Goal: Information Seeking & Learning: Learn about a topic

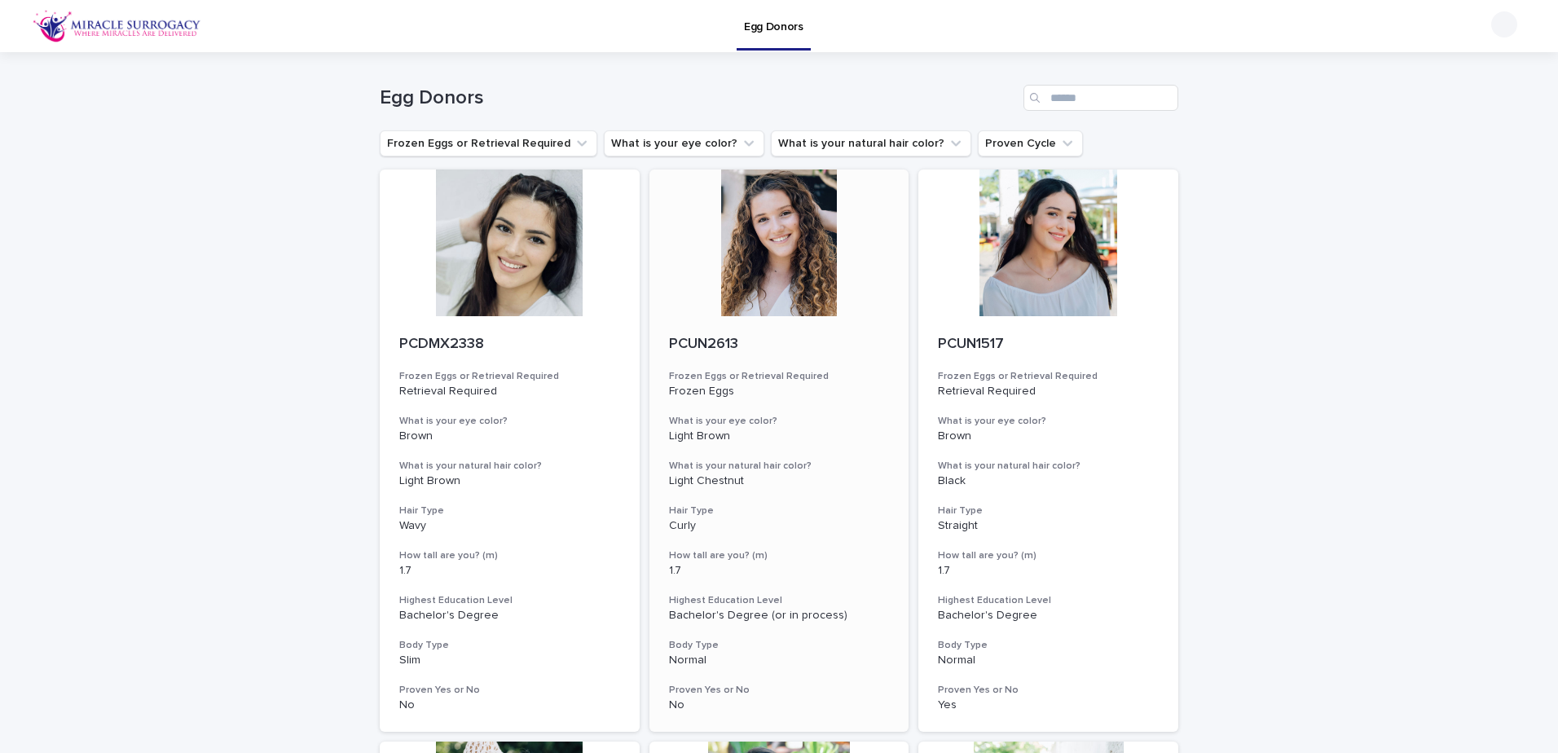
click at [763, 290] on div at bounding box center [779, 242] width 260 height 147
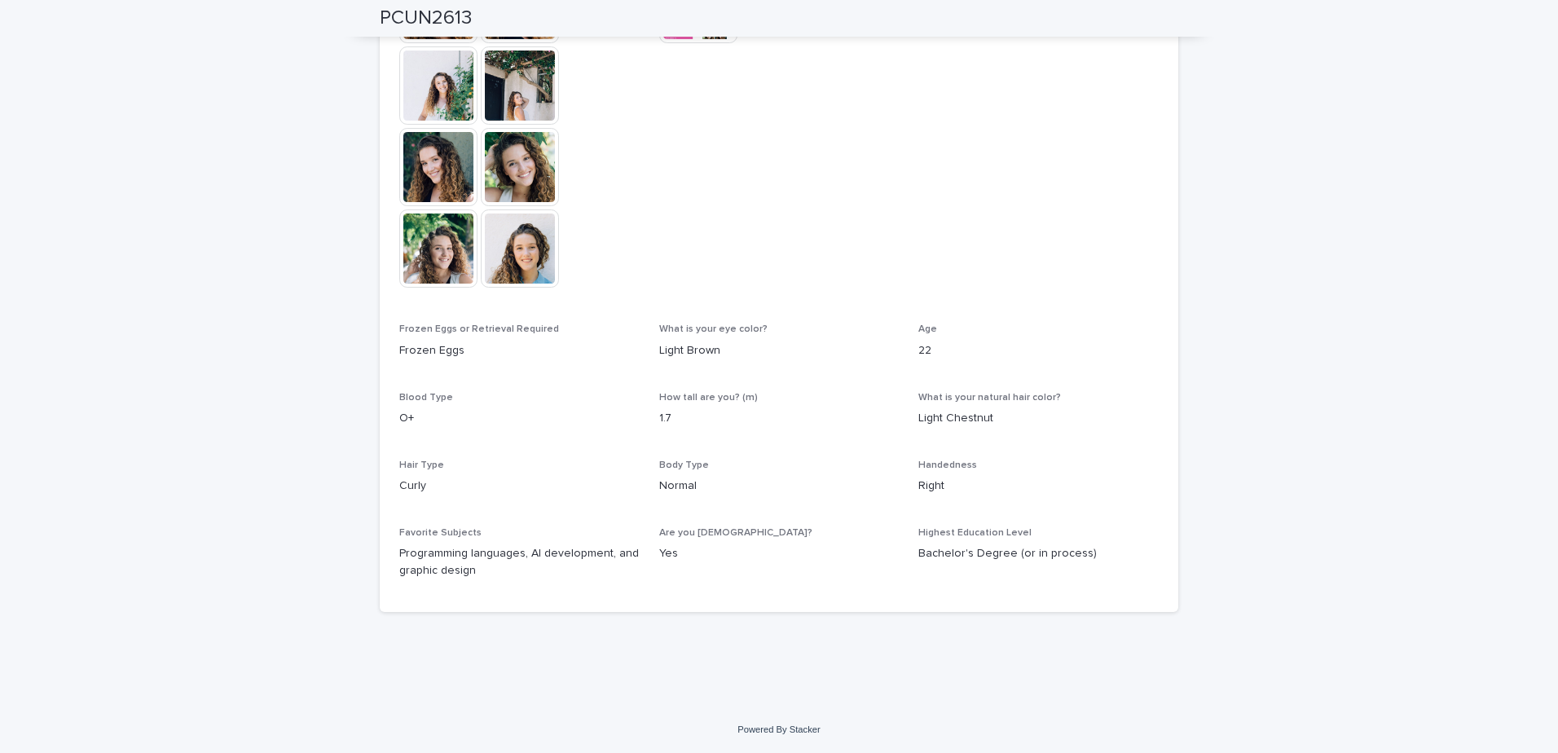
scroll to position [323, 0]
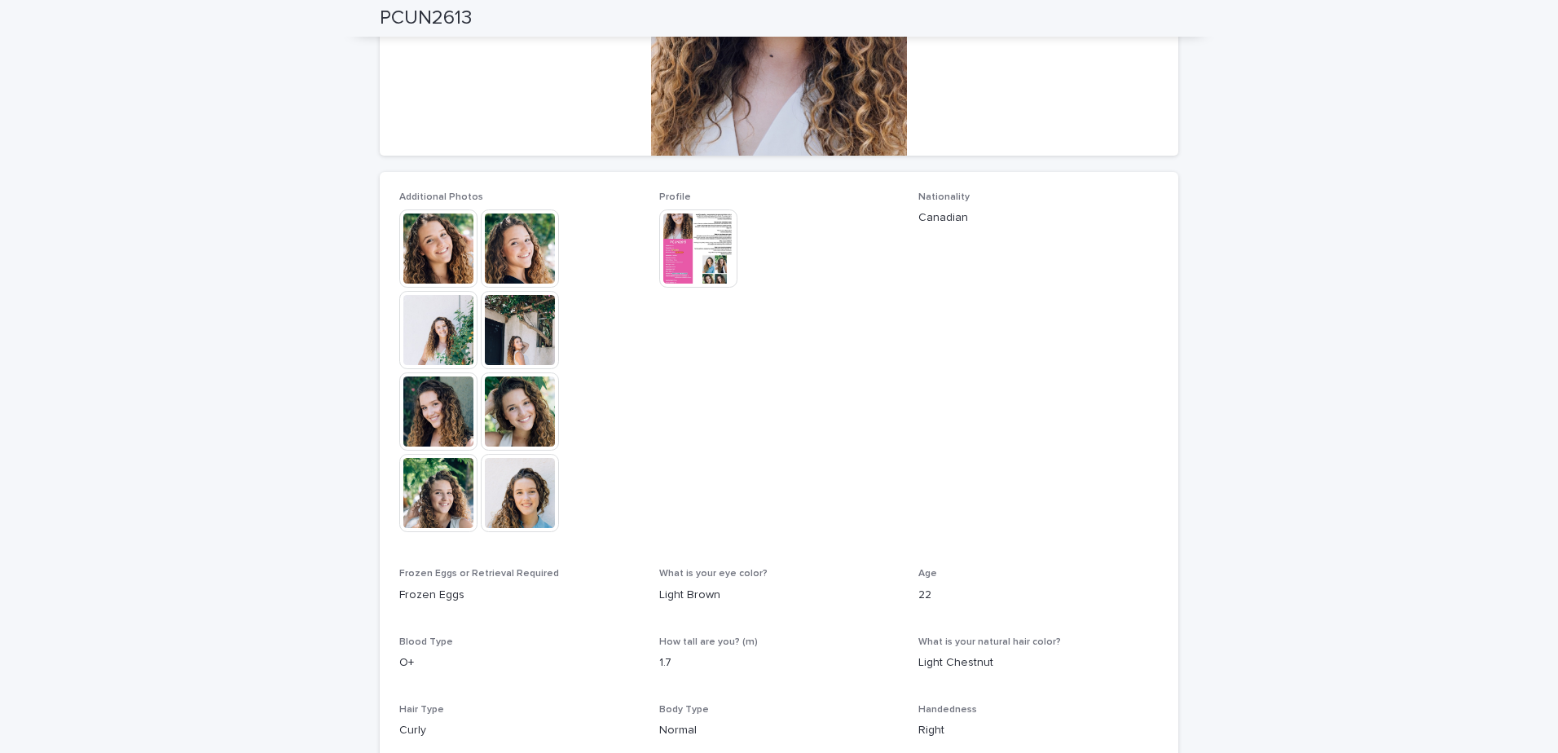
click at [695, 276] on img at bounding box center [698, 248] width 78 height 78
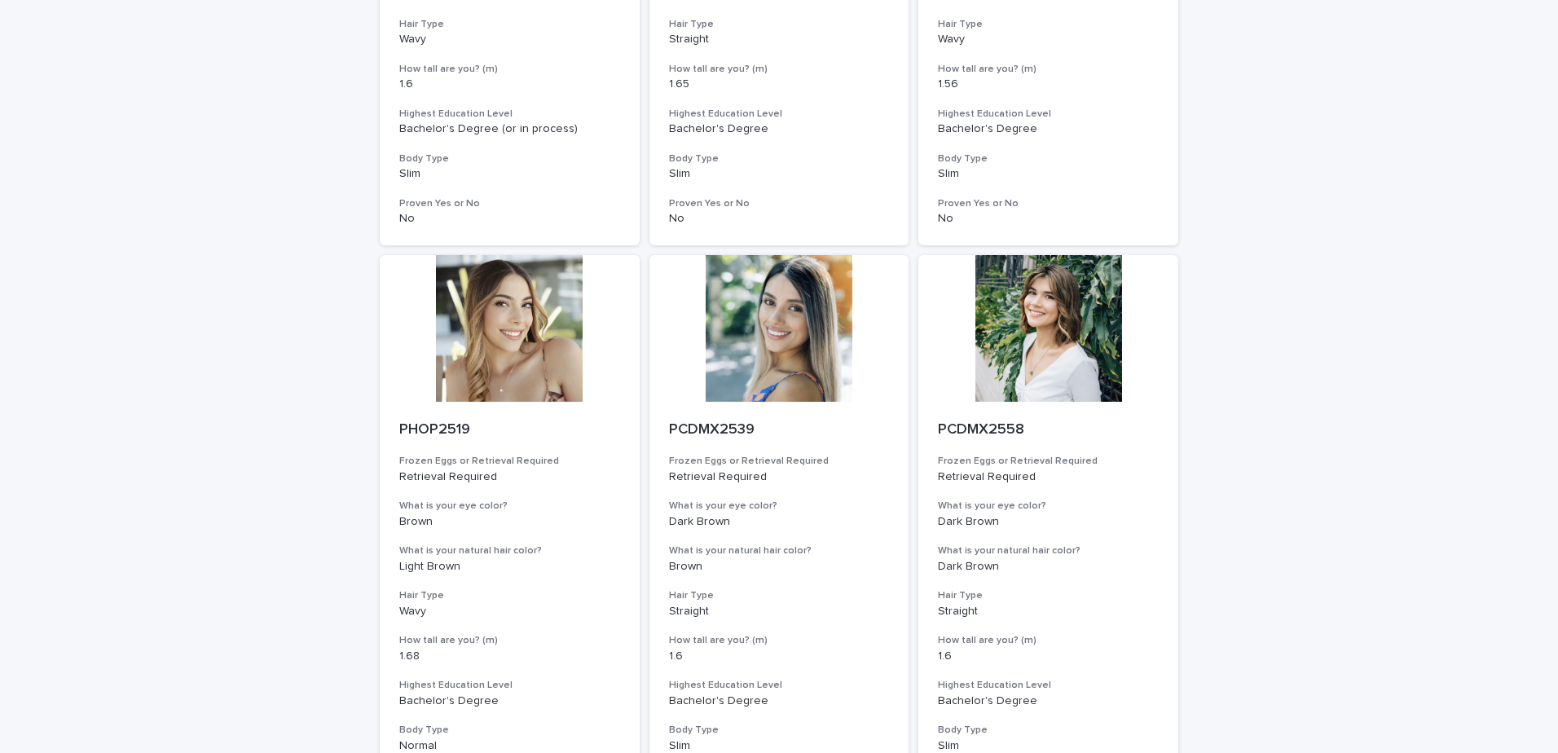
scroll to position [1862, 0]
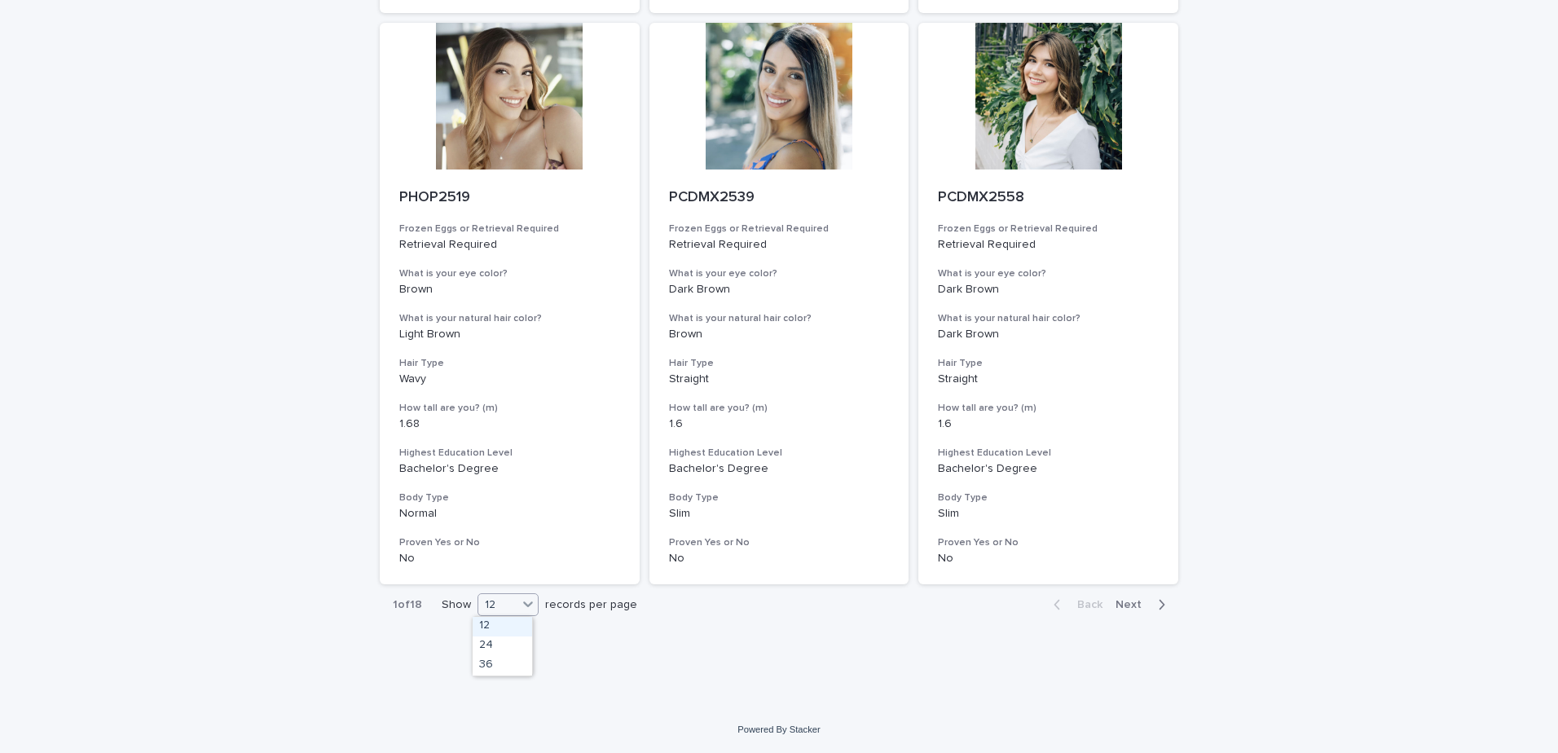
drag, startPoint x: 530, startPoint y: 604, endPoint x: 513, endPoint y: 633, distance: 33.6
click at [530, 606] on icon at bounding box center [528, 604] width 16 height 16
click at [506, 659] on div "36" at bounding box center [502, 666] width 59 height 20
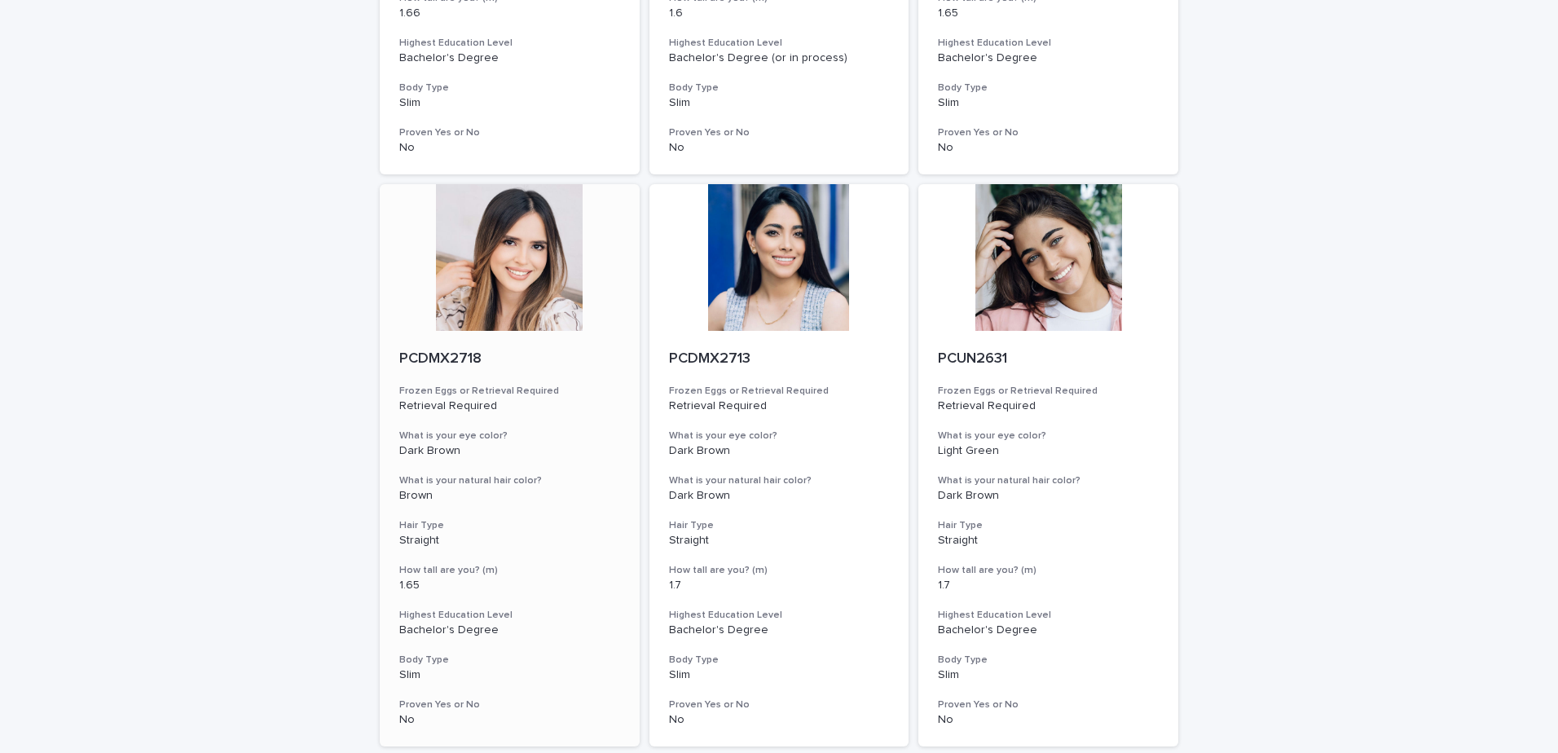
scroll to position [5375, 0]
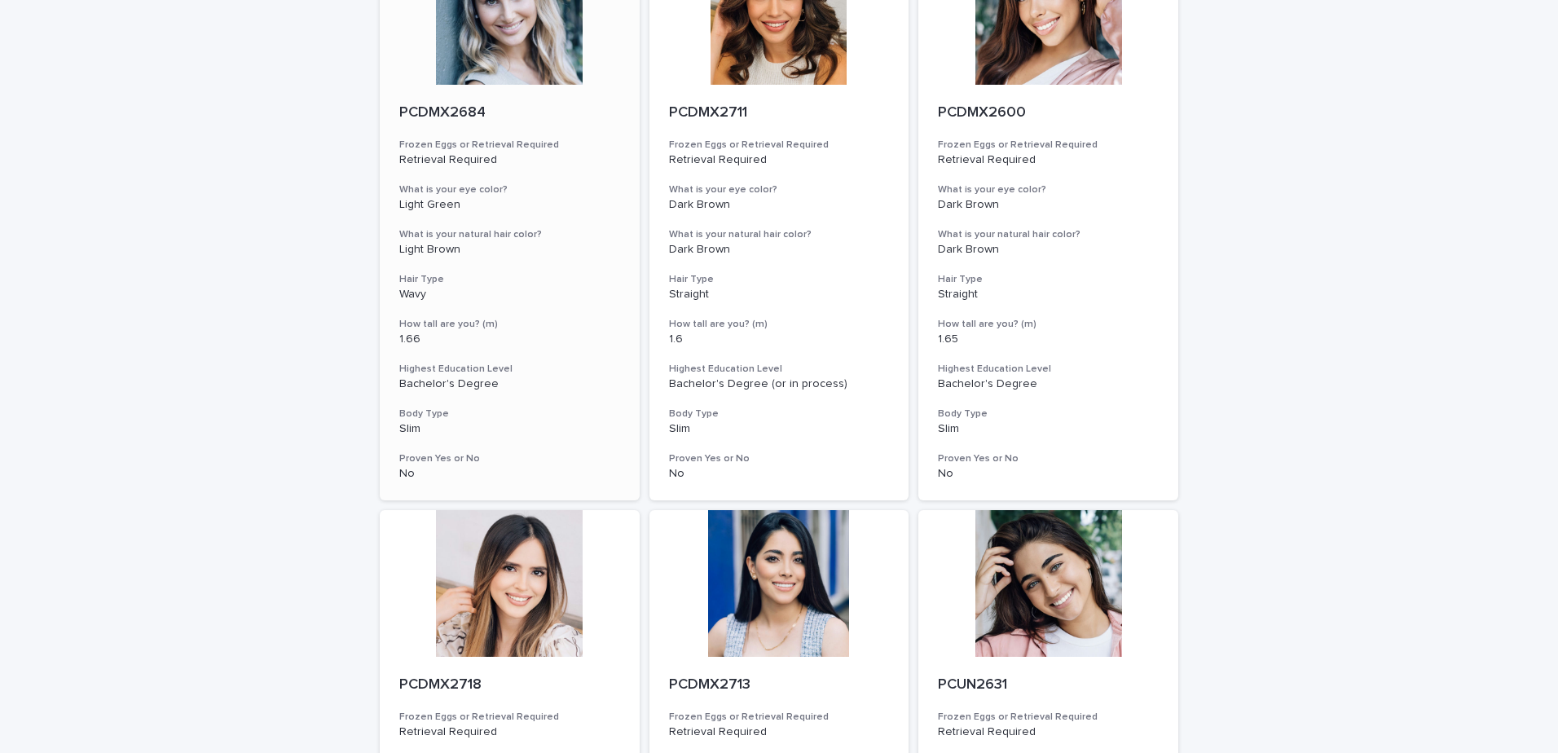
click at [533, 71] on div at bounding box center [510, 11] width 260 height 147
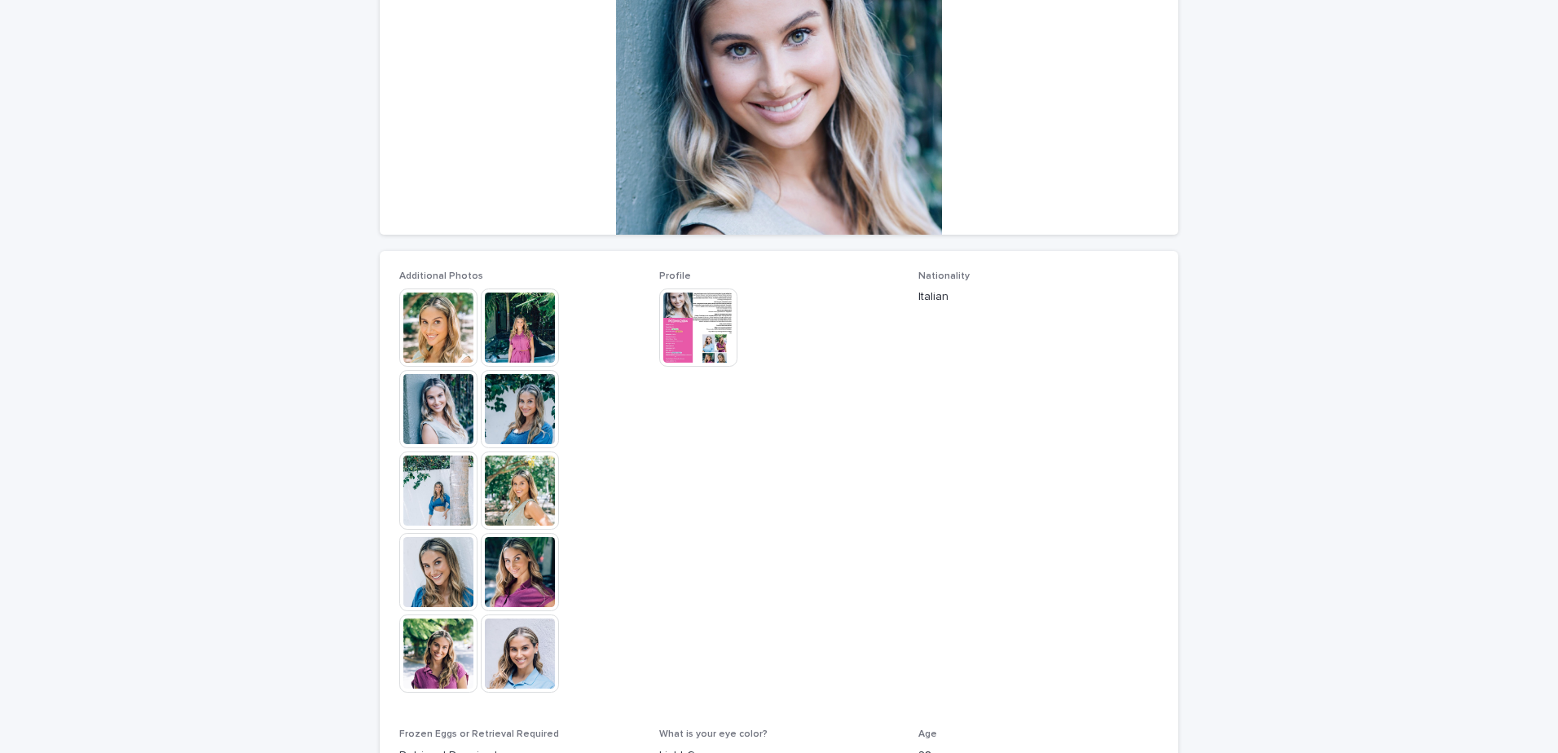
scroll to position [489, 0]
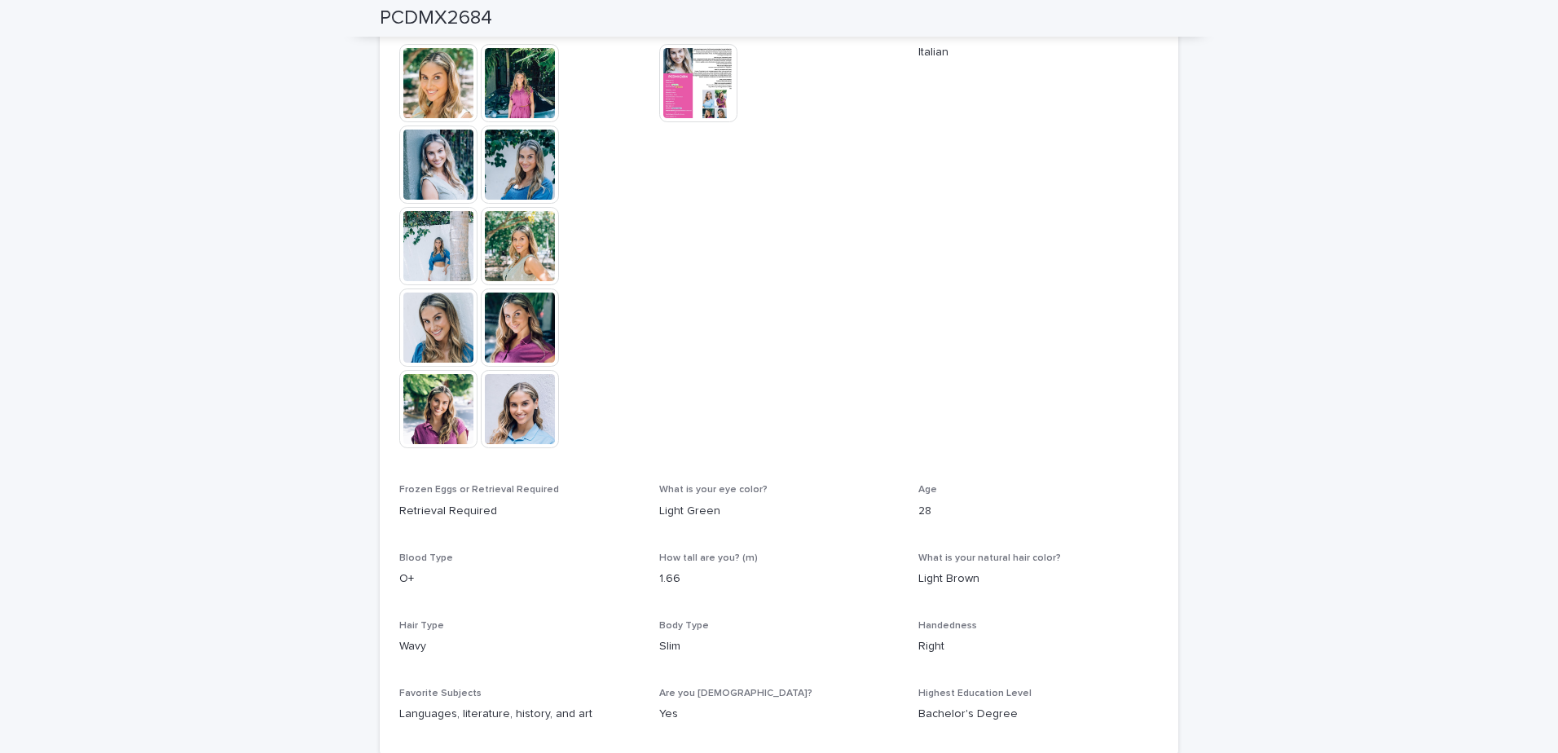
click at [437, 329] on img at bounding box center [438, 327] width 78 height 78
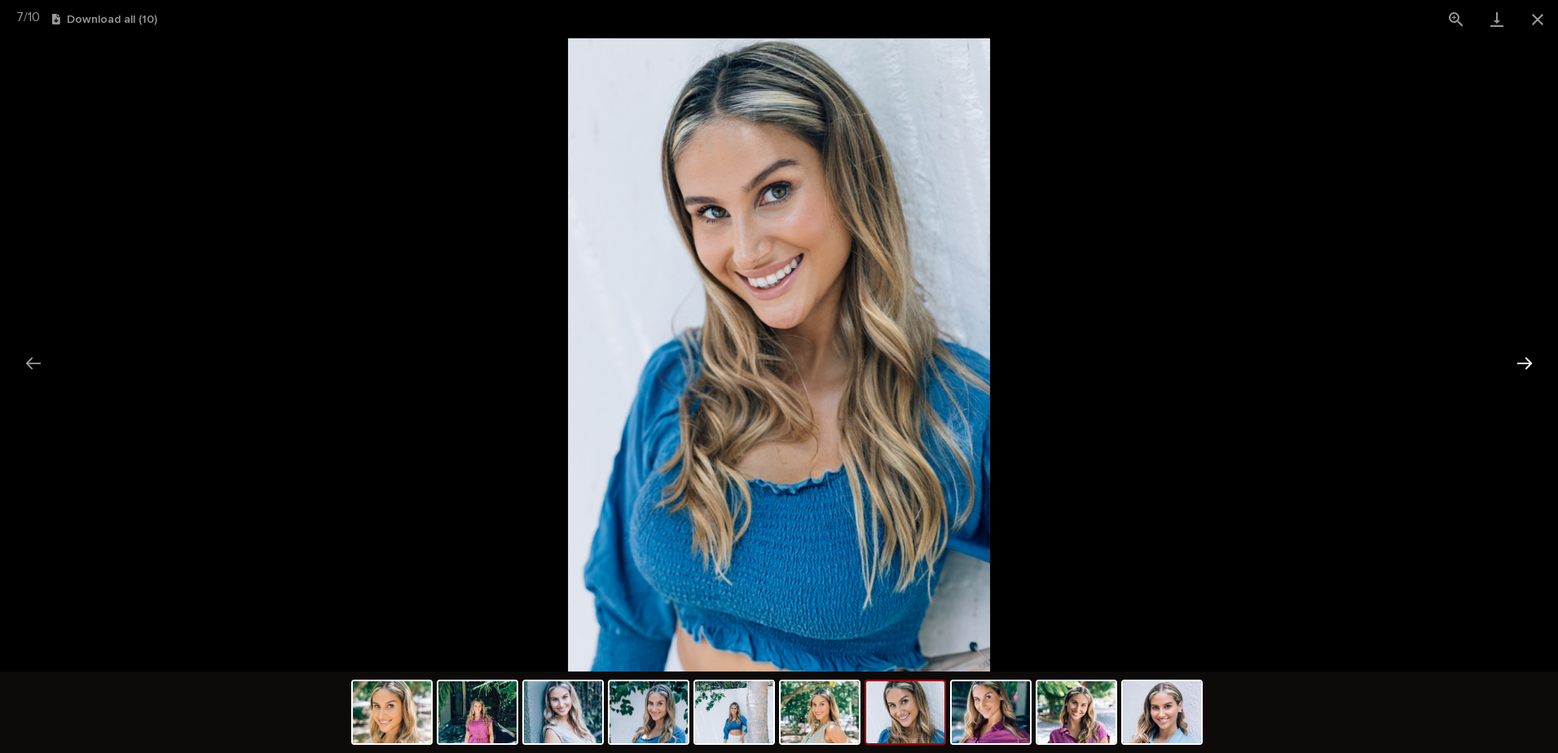
click at [1529, 363] on button "Next slide" at bounding box center [1524, 363] width 34 height 32
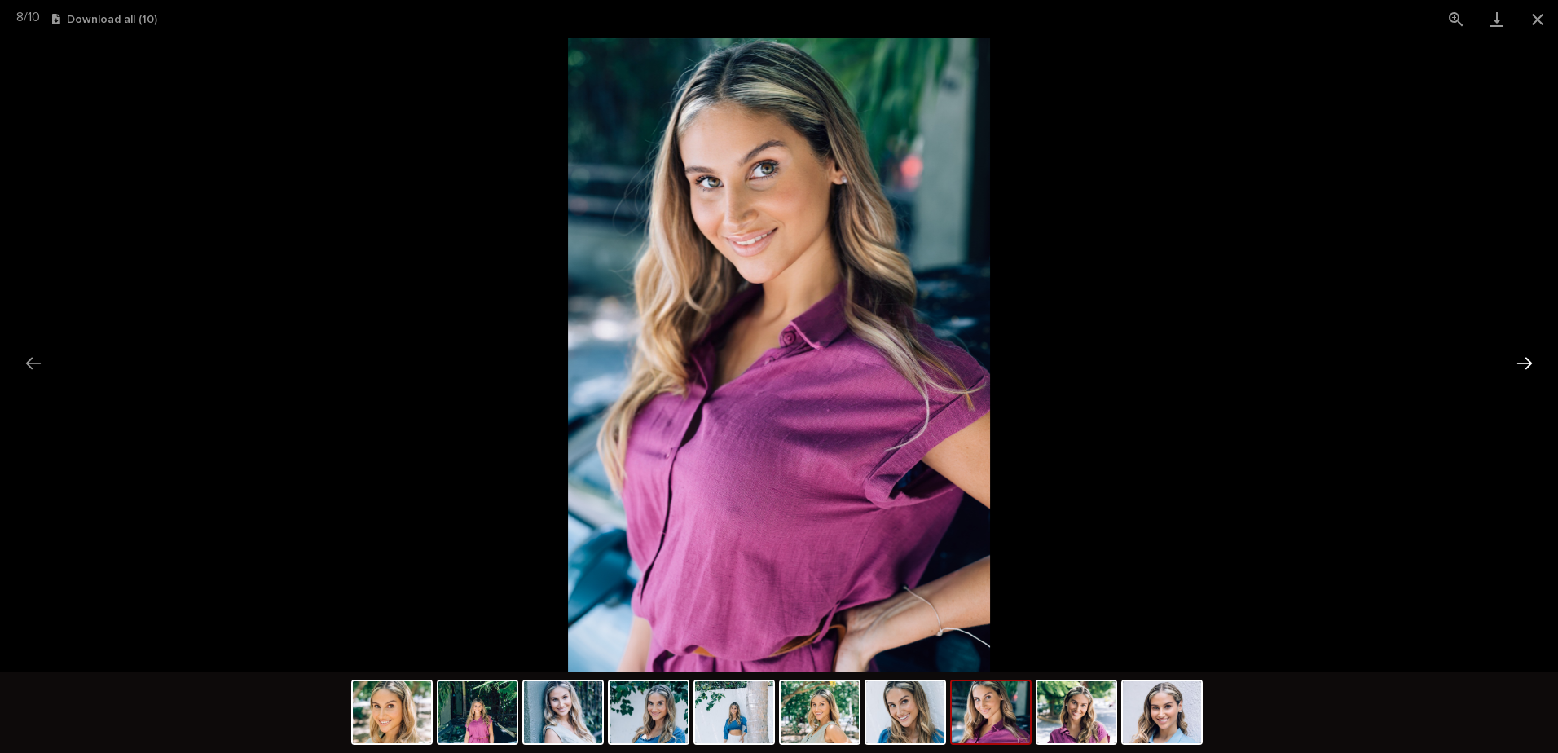
click at [1529, 363] on button "Next slide" at bounding box center [1524, 363] width 34 height 32
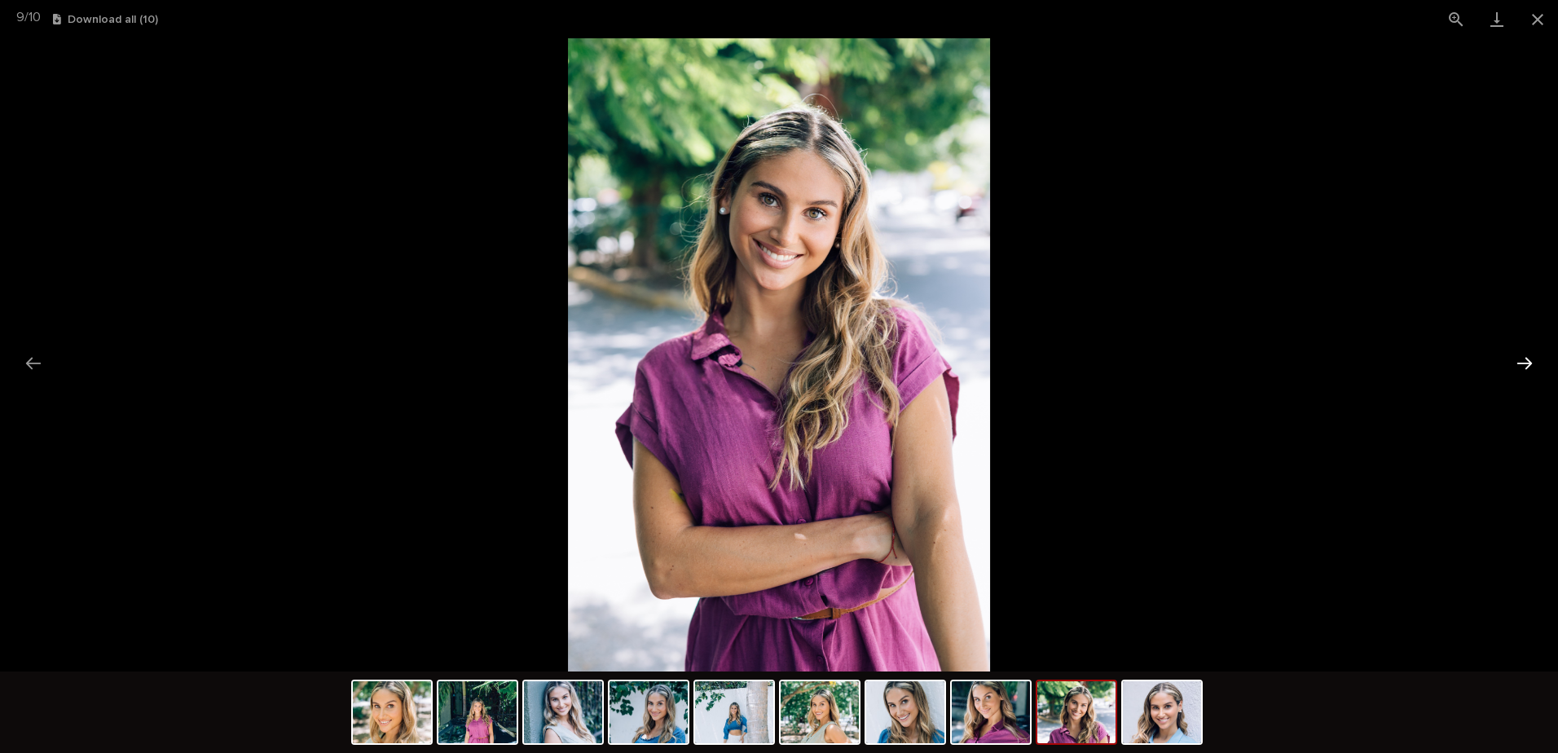
click at [1529, 363] on button "Next slide" at bounding box center [1524, 363] width 34 height 32
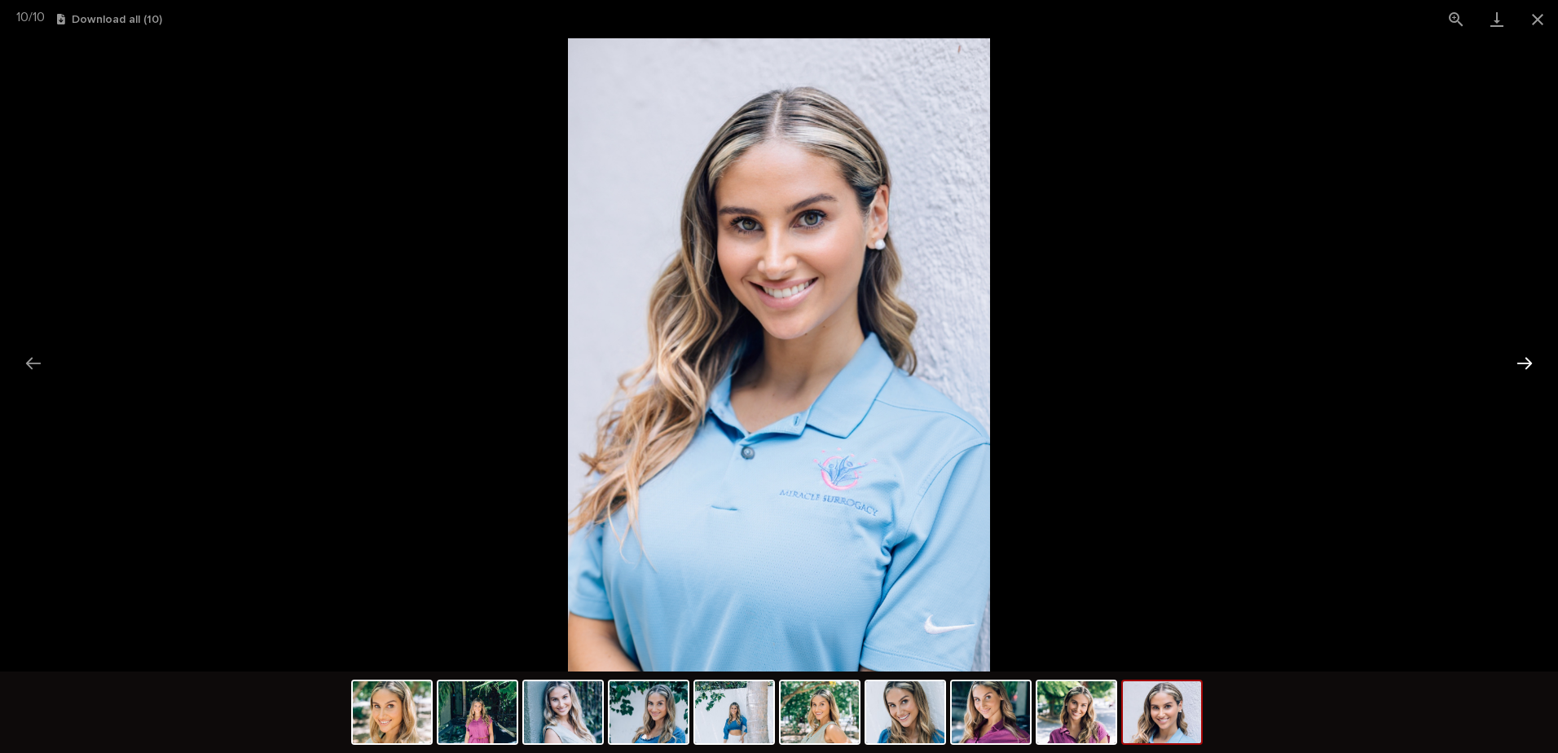
click at [1529, 363] on button "Next slide" at bounding box center [1524, 363] width 34 height 32
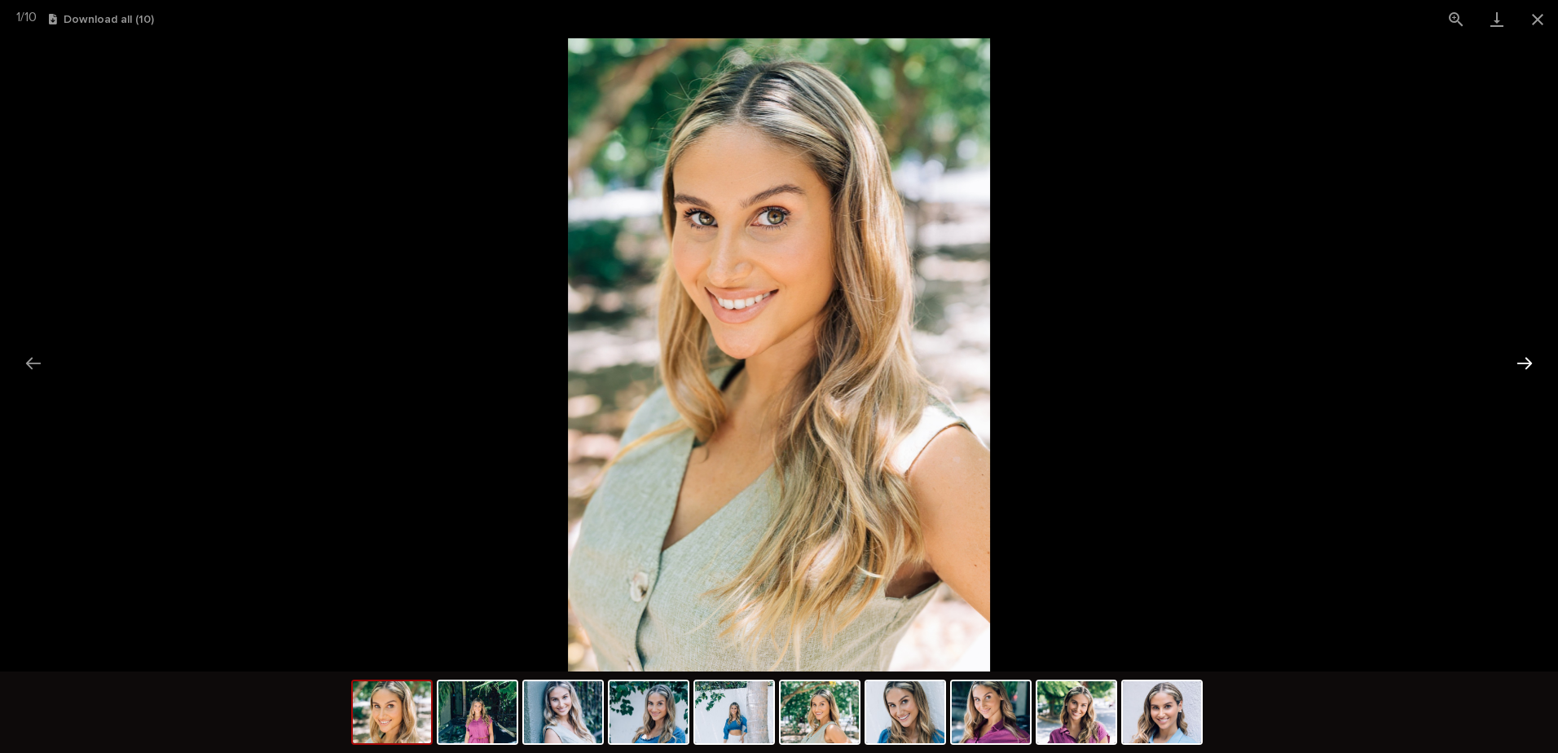
click at [1529, 363] on button "Next slide" at bounding box center [1524, 363] width 34 height 32
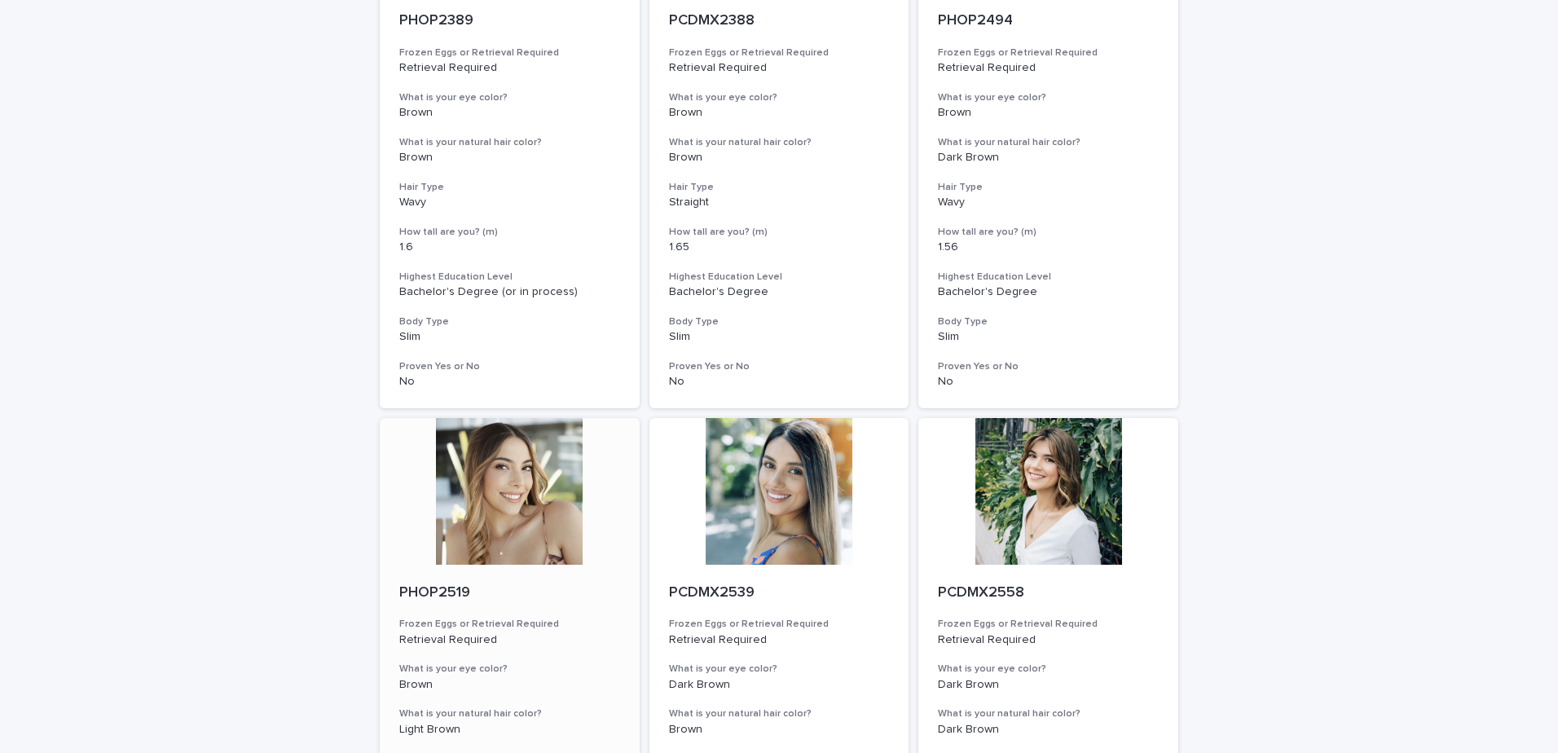
scroll to position [1862, 0]
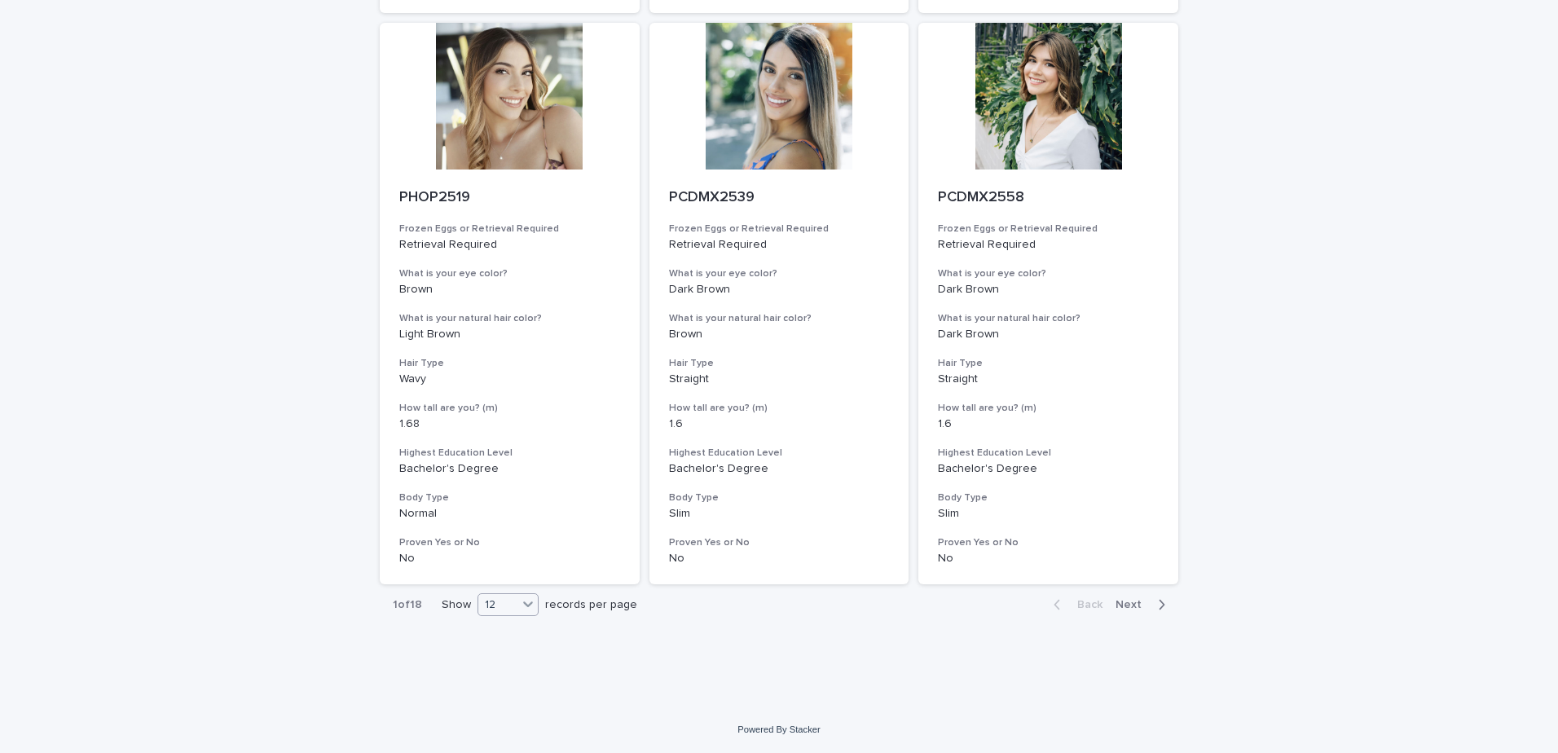
click at [491, 604] on div "12" at bounding box center [497, 604] width 39 height 17
click at [494, 662] on div "36" at bounding box center [502, 666] width 59 height 20
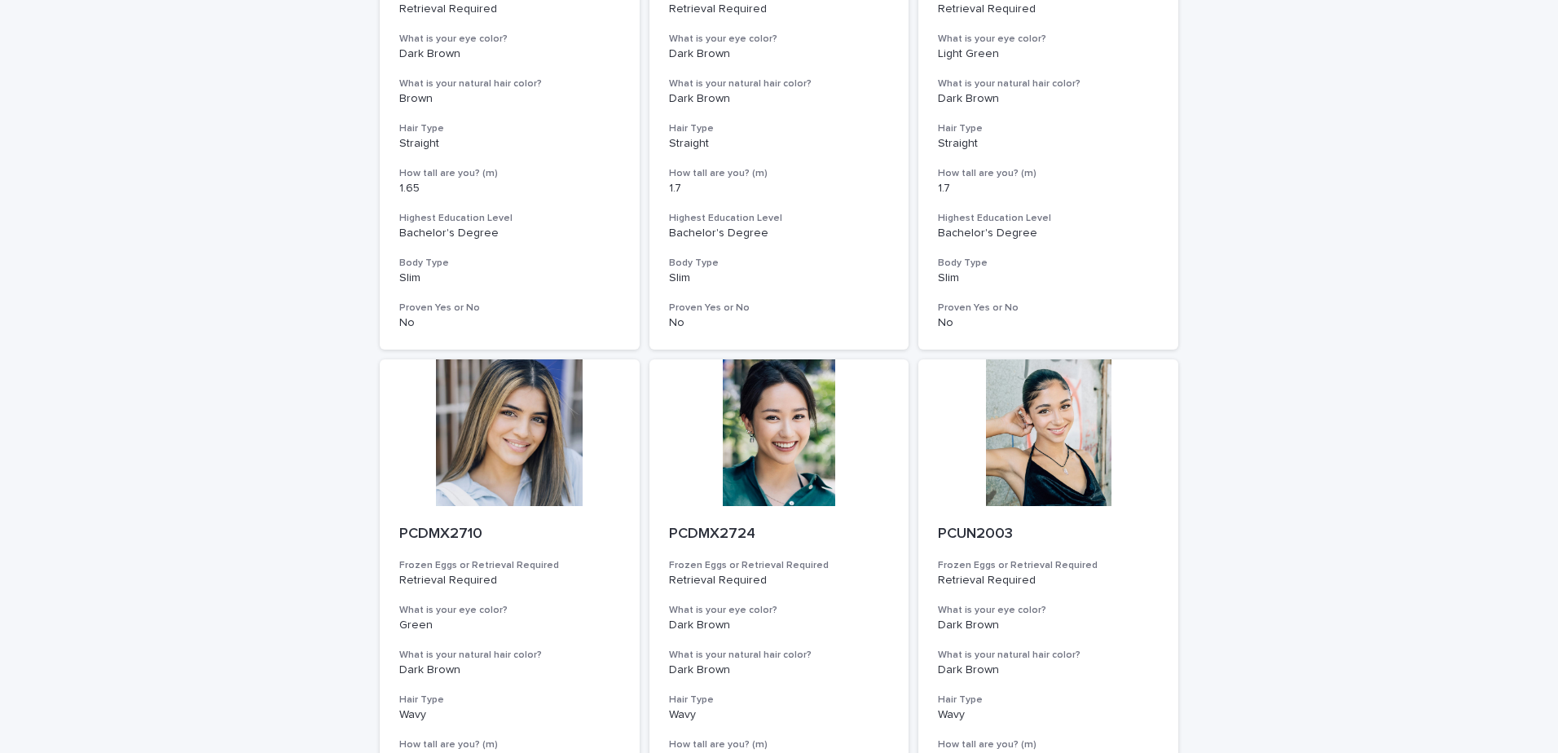
scroll to position [6435, 0]
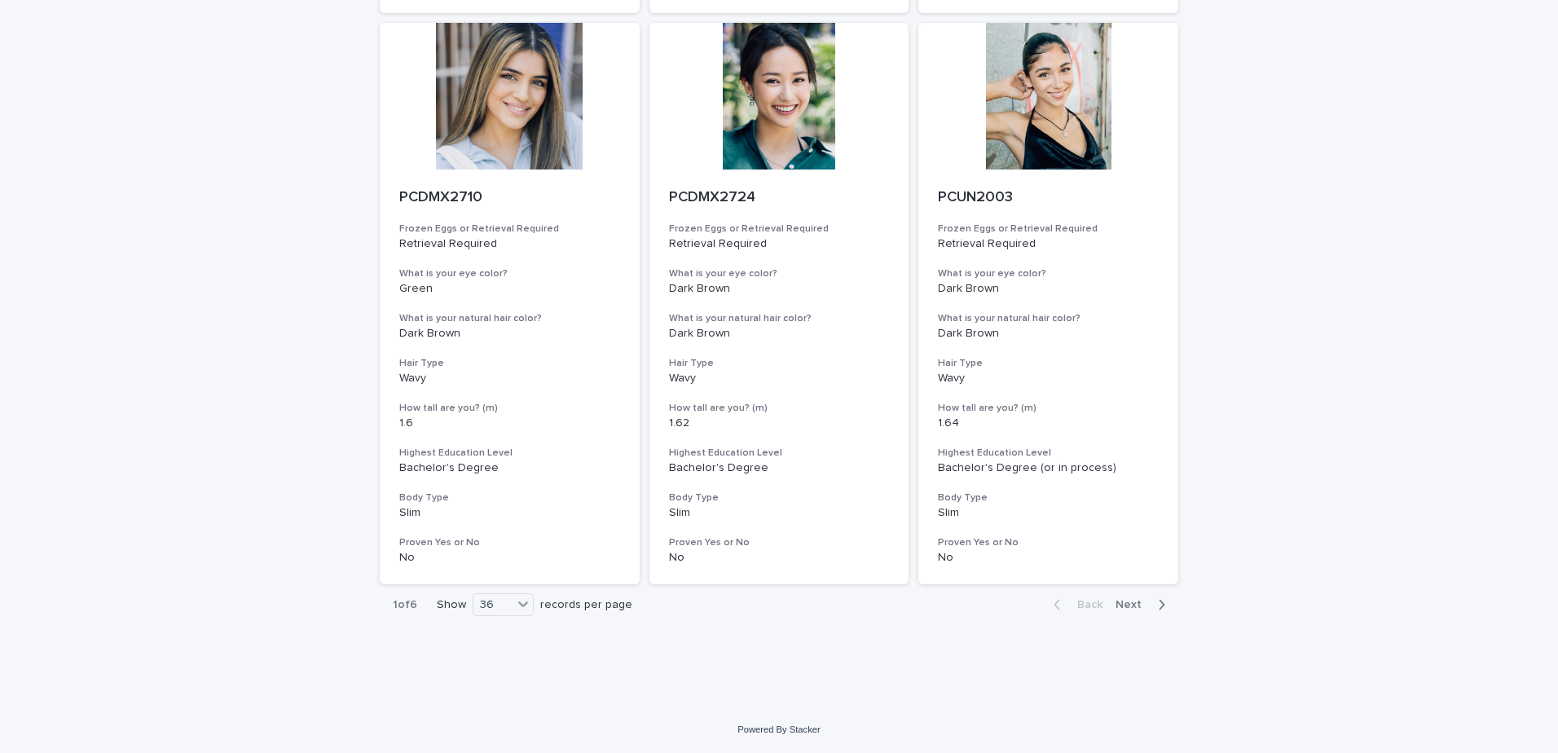
click at [1119, 602] on span "Next" at bounding box center [1133, 604] width 36 height 11
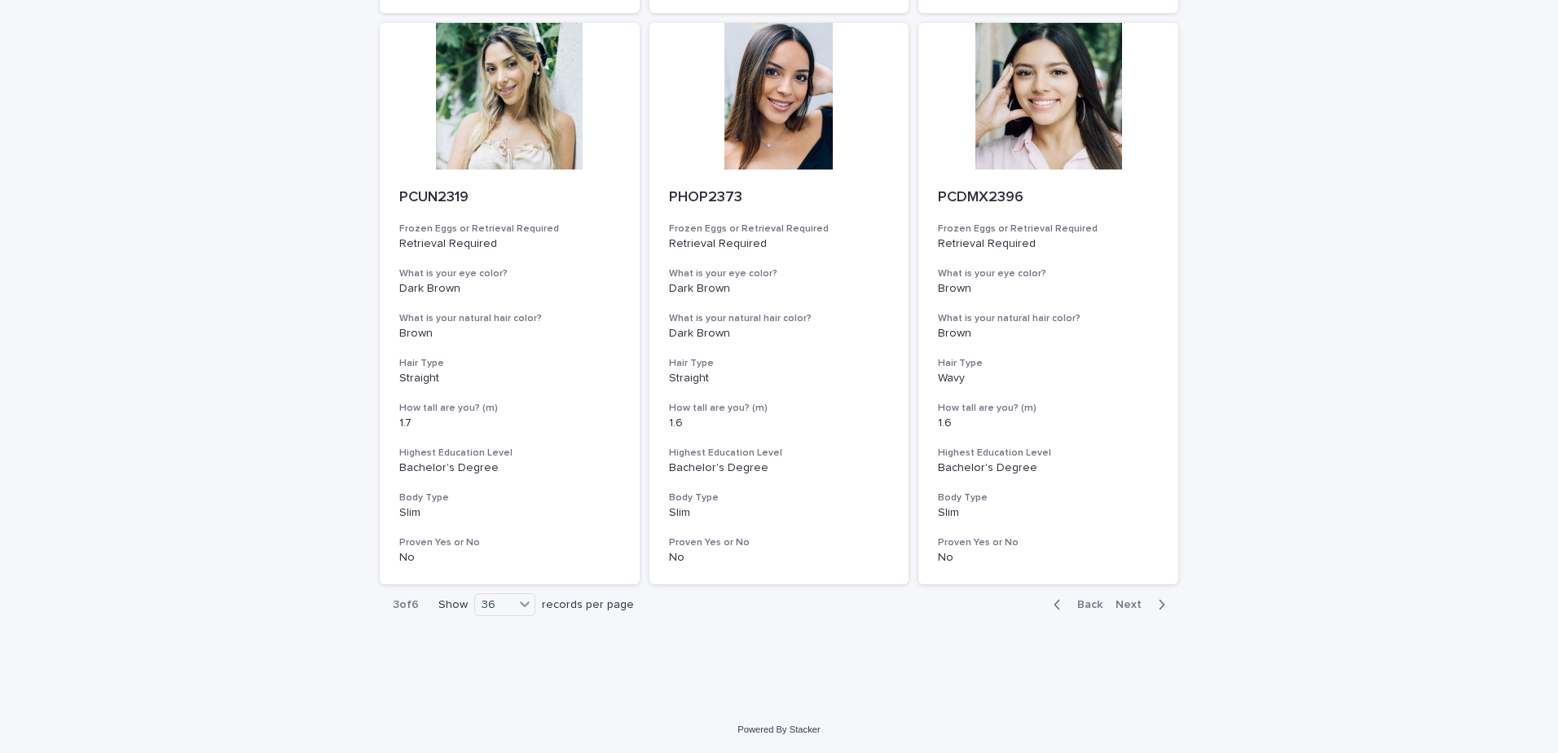
click at [1119, 601] on span "Next" at bounding box center [1133, 604] width 36 height 11
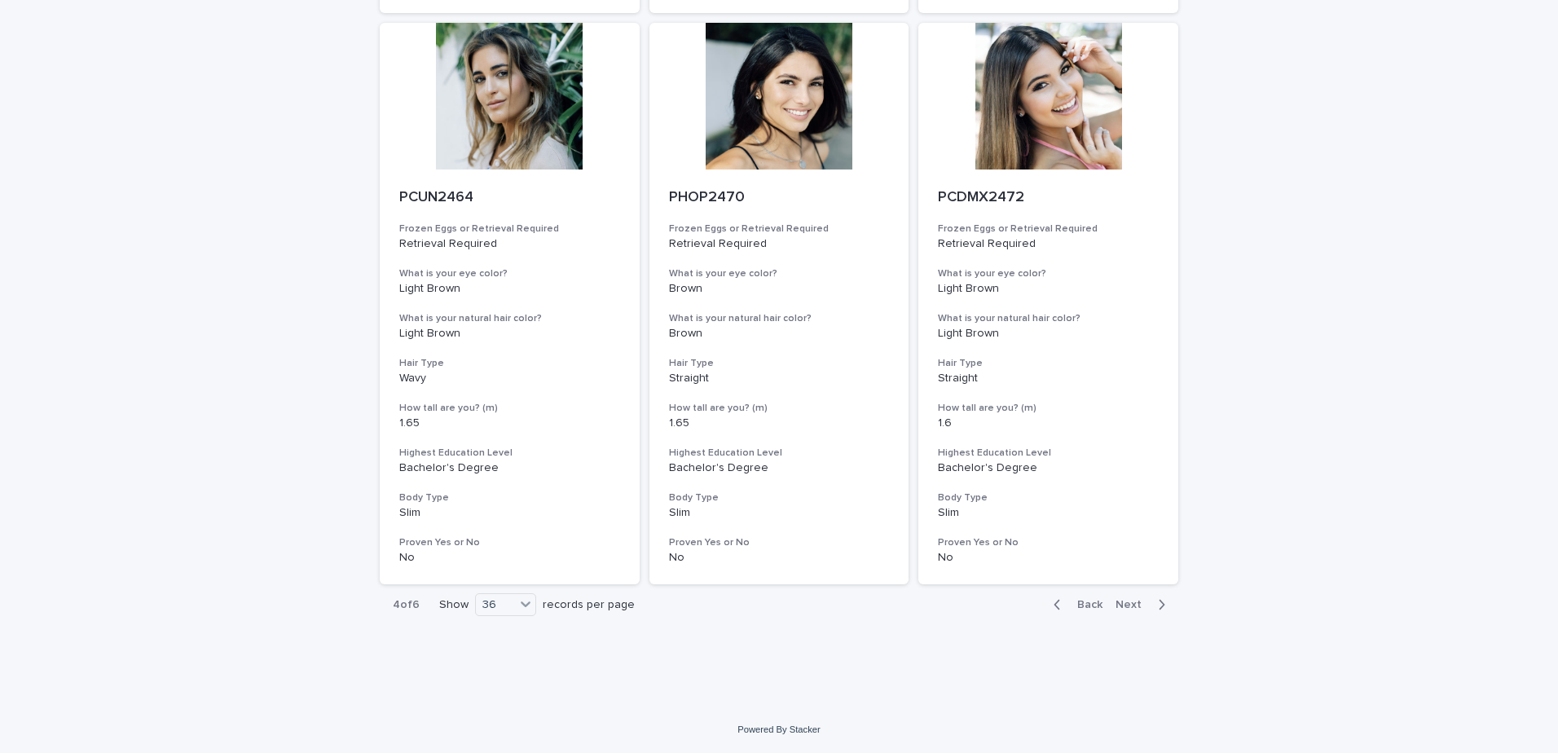
click at [1125, 605] on span "Next" at bounding box center [1133, 604] width 36 height 11
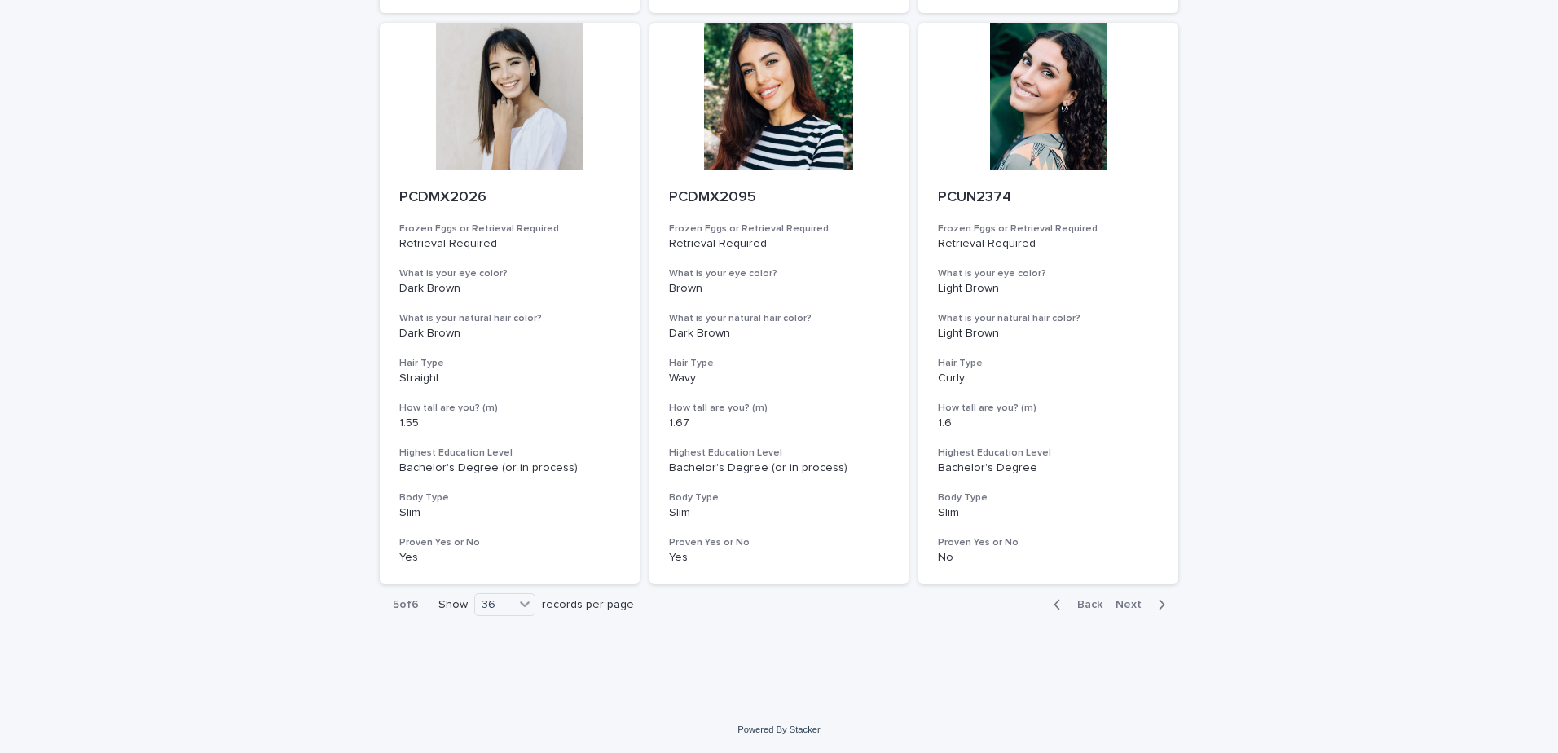
click at [1125, 605] on span "Next" at bounding box center [1133, 604] width 36 height 11
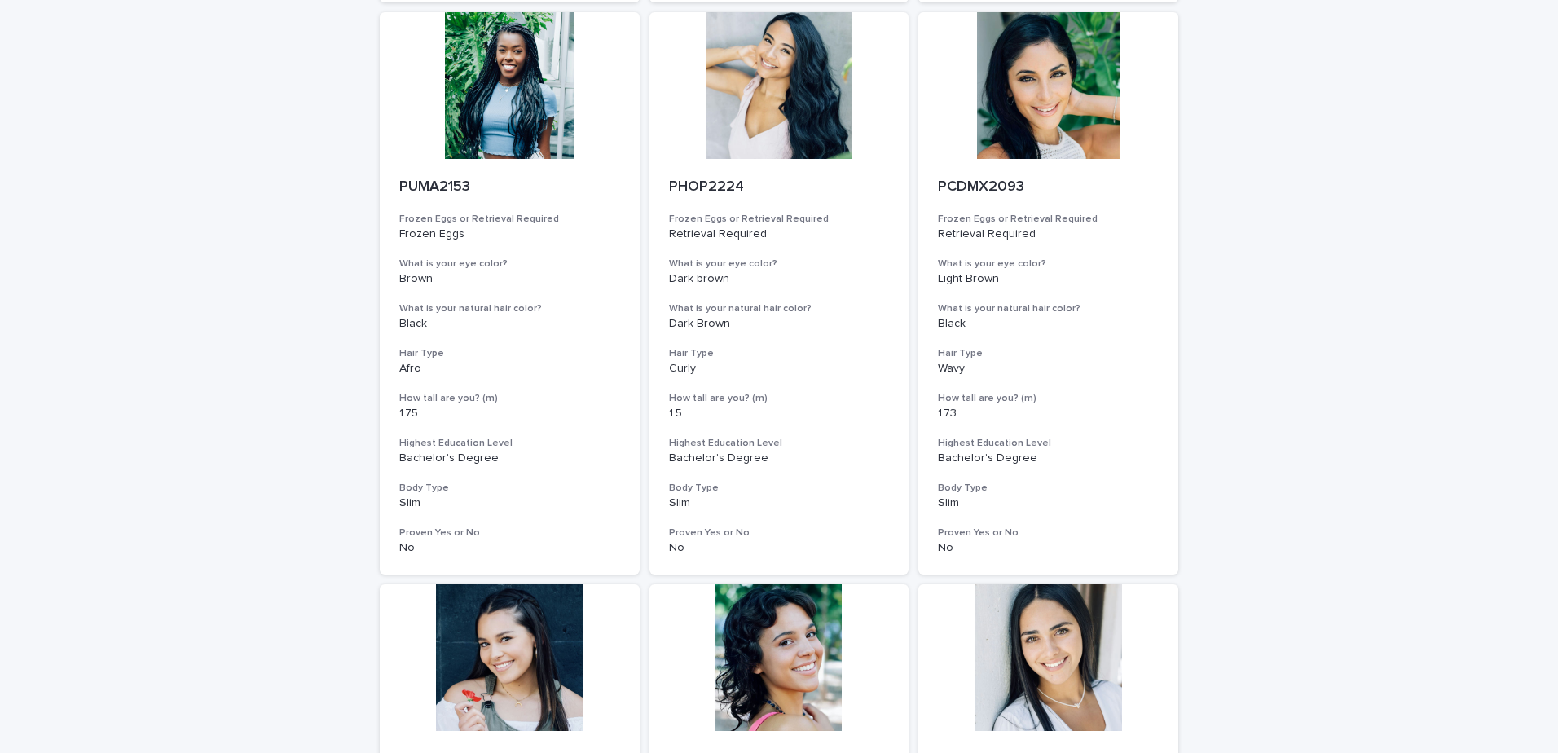
scroll to position [4720, 0]
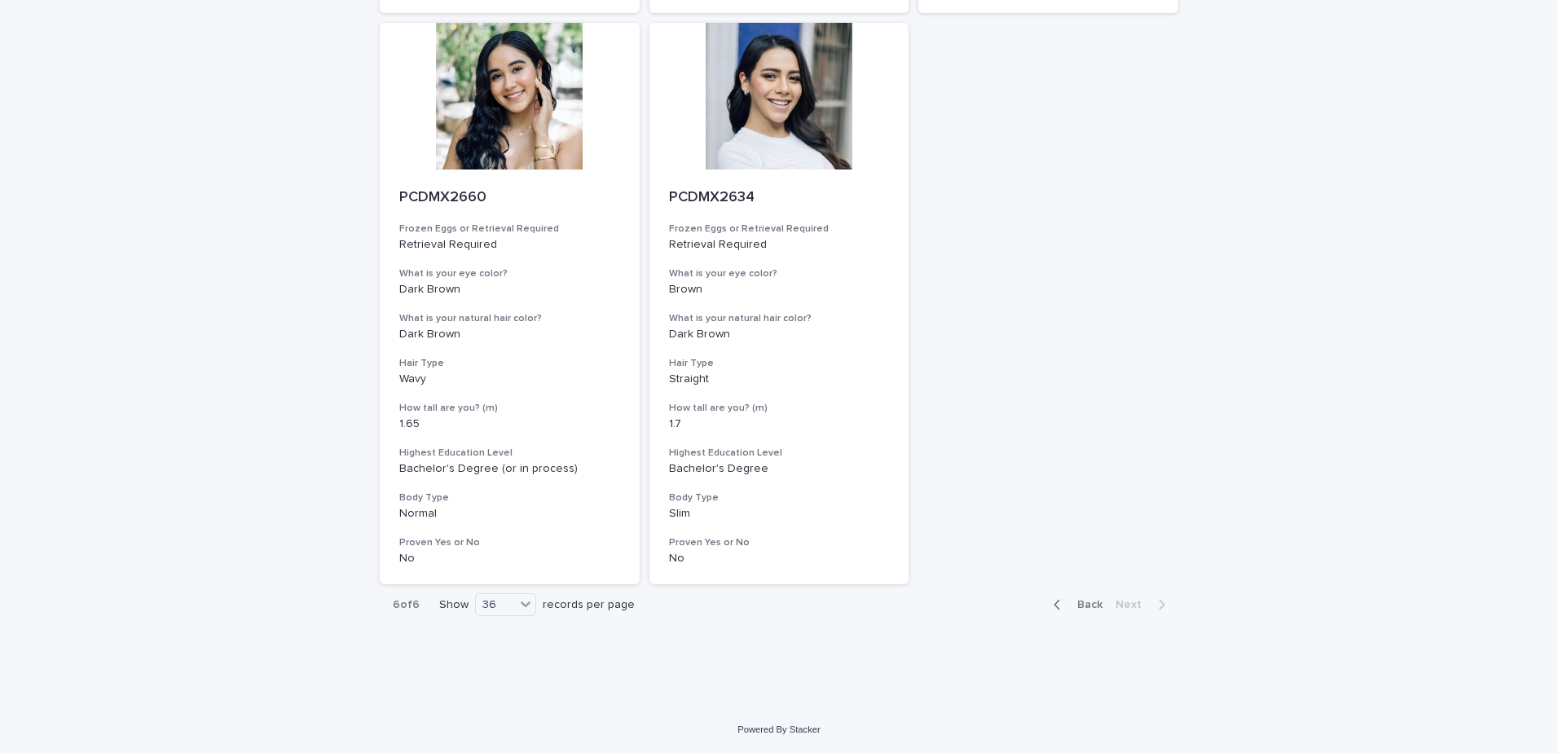
click at [1084, 606] on span "Back" at bounding box center [1084, 604] width 35 height 11
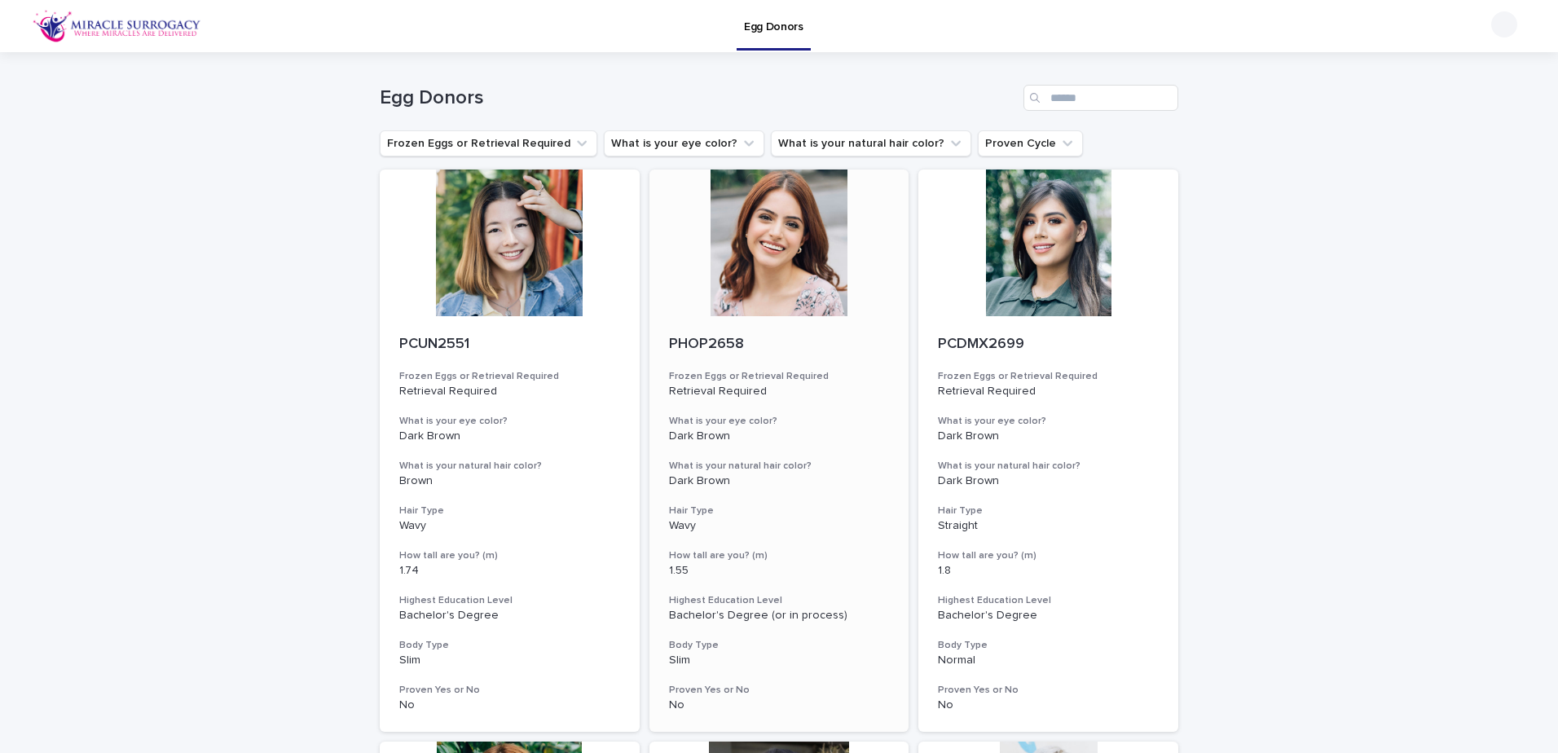
scroll to position [326, 0]
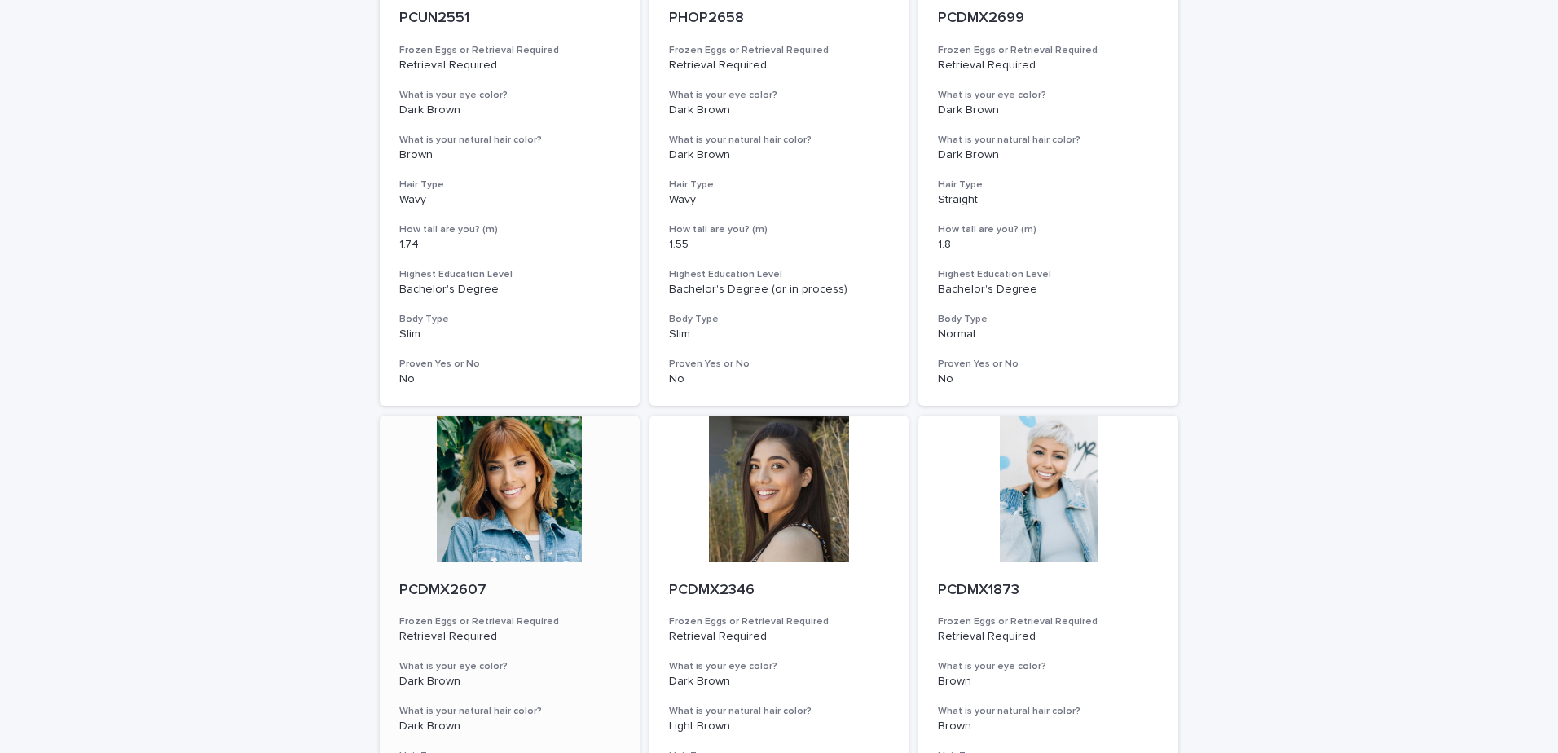
click at [501, 513] on div at bounding box center [510, 489] width 260 height 147
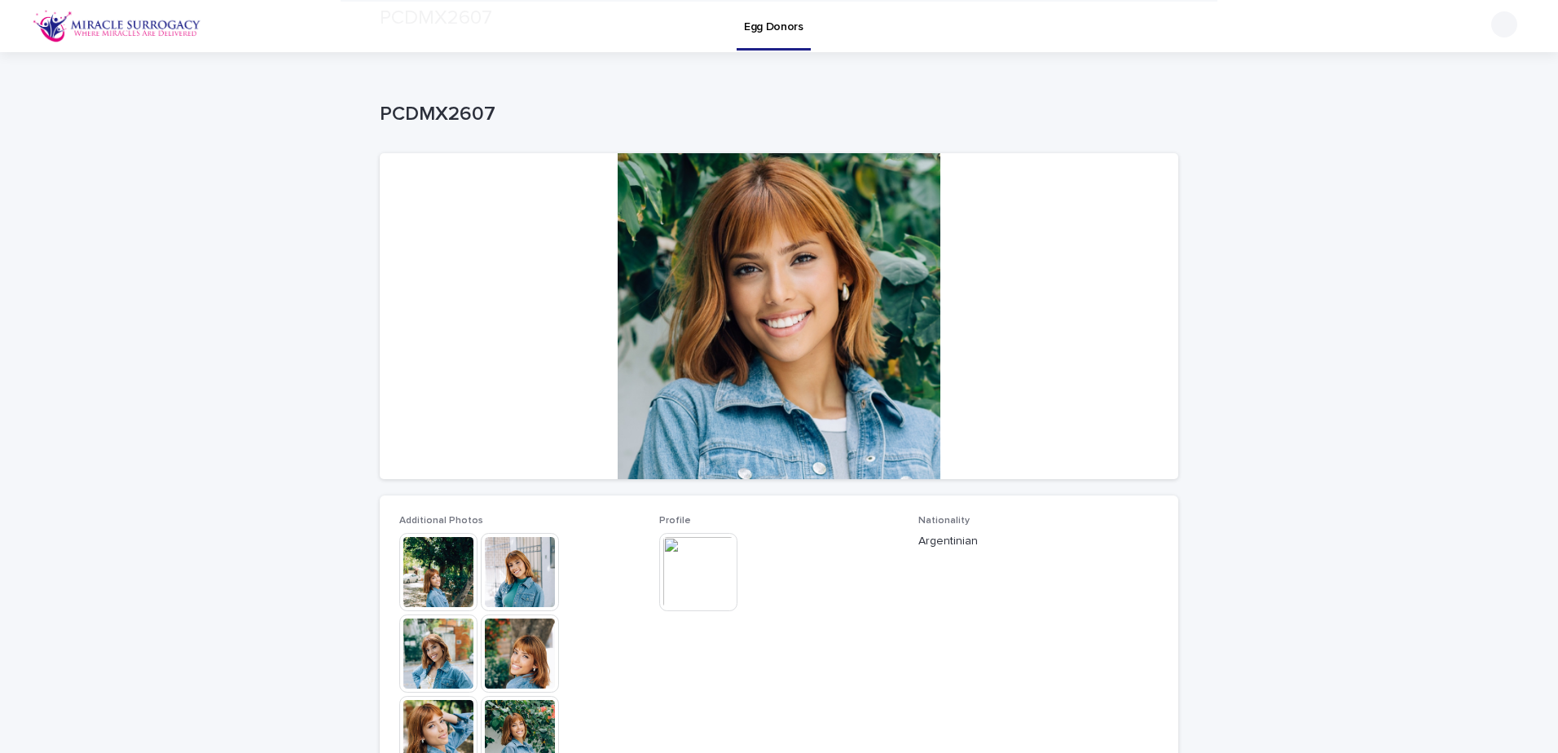
scroll to position [489, 0]
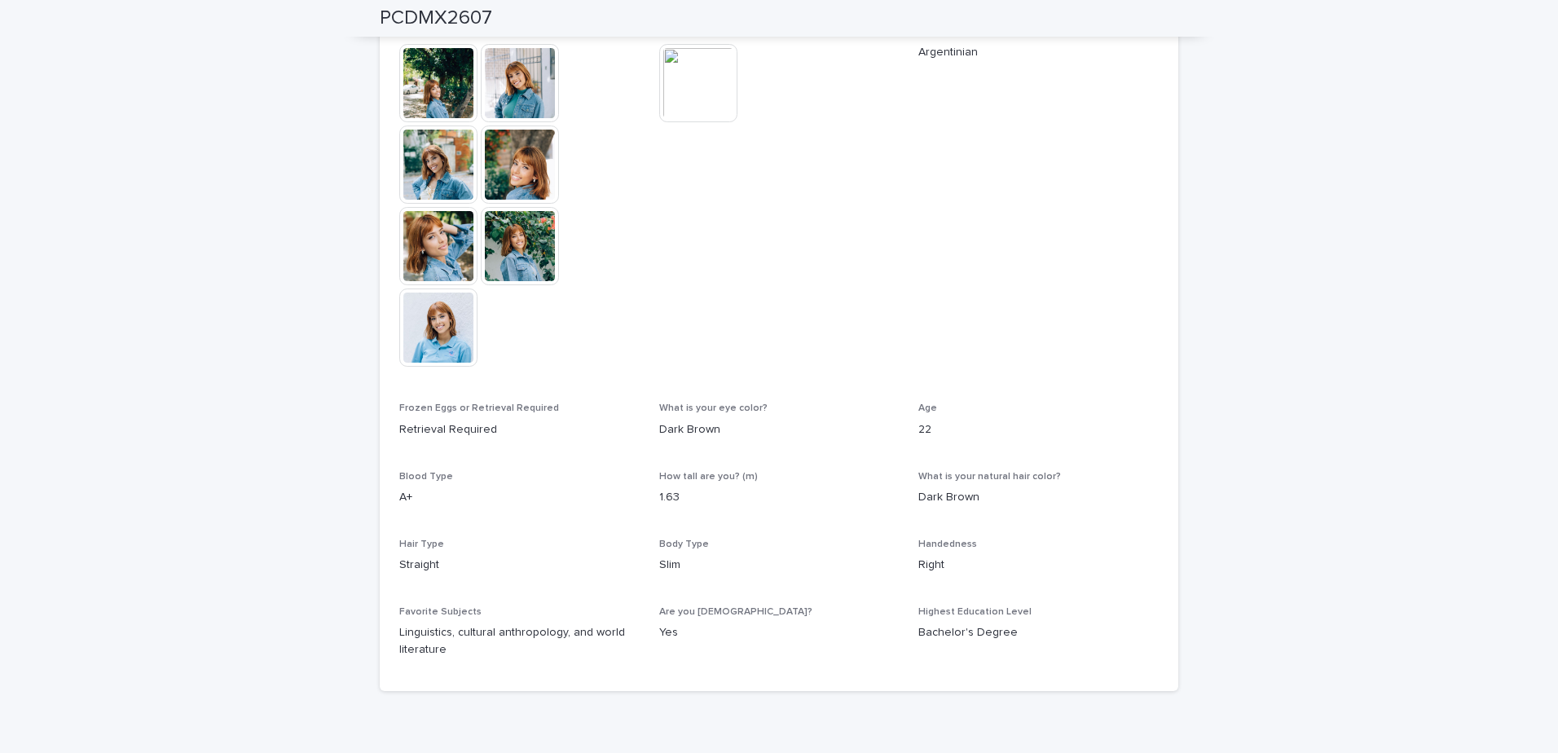
click at [451, 172] on img at bounding box center [438, 164] width 78 height 78
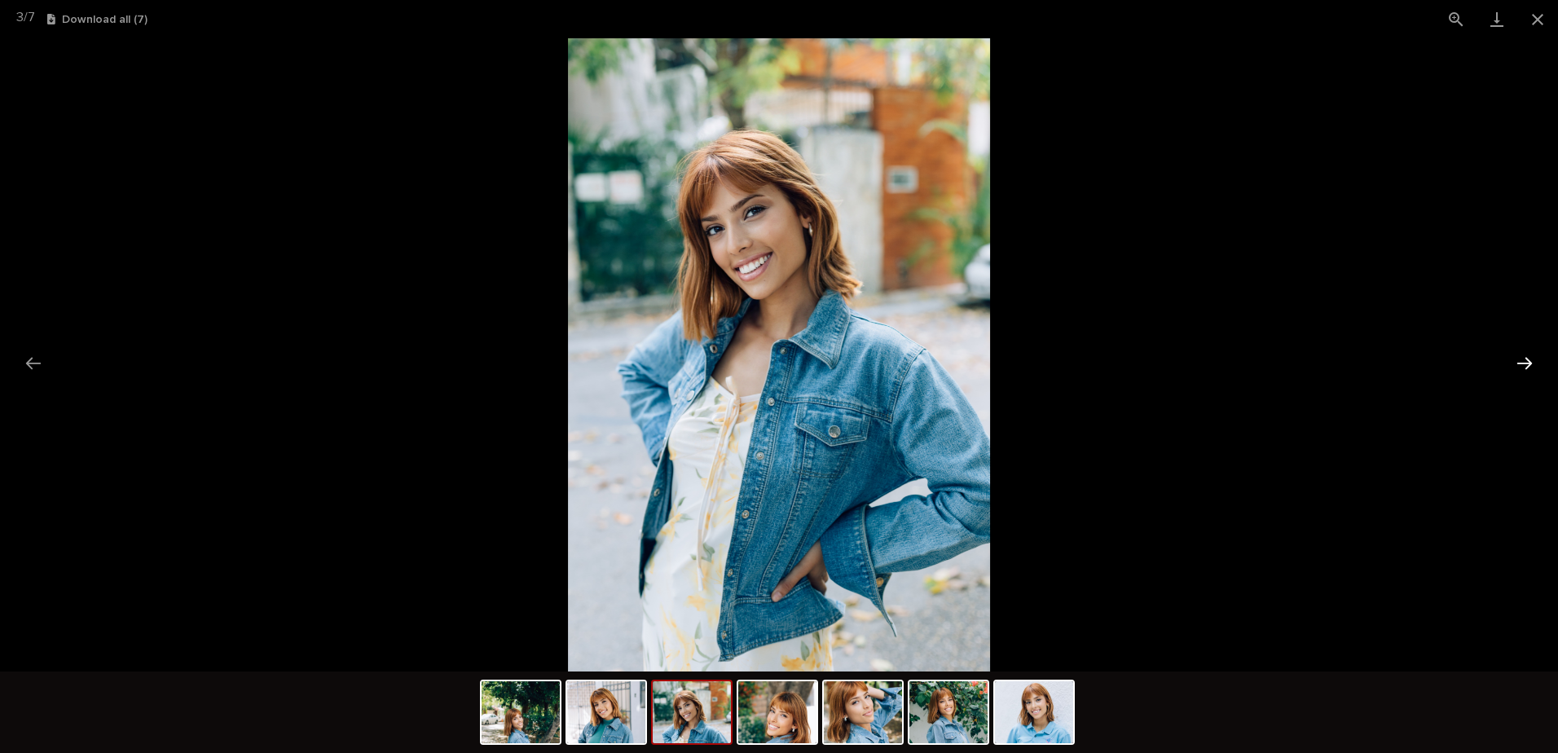
click at [1527, 357] on button "Next slide" at bounding box center [1524, 363] width 34 height 32
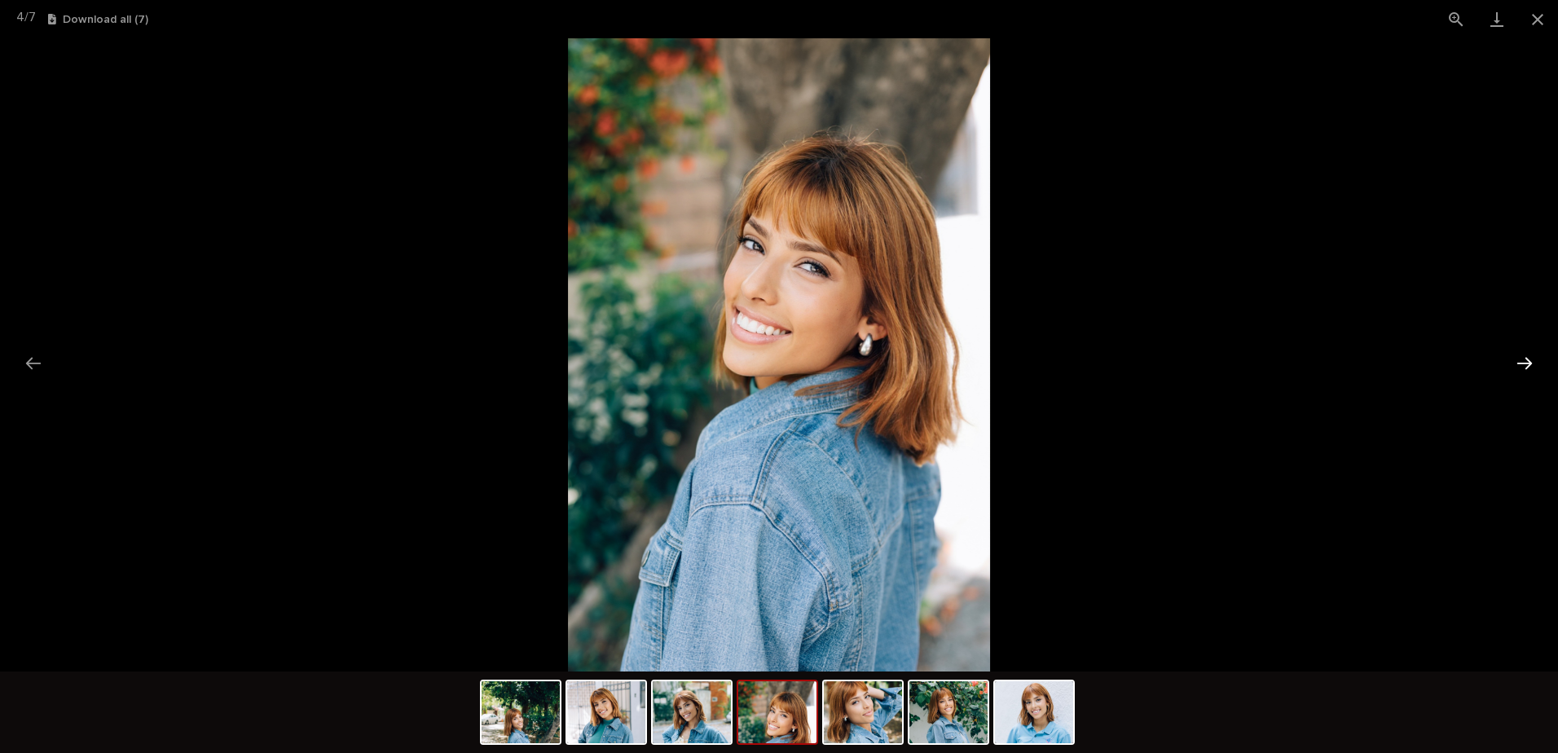
click at [1527, 357] on button "Next slide" at bounding box center [1524, 363] width 34 height 32
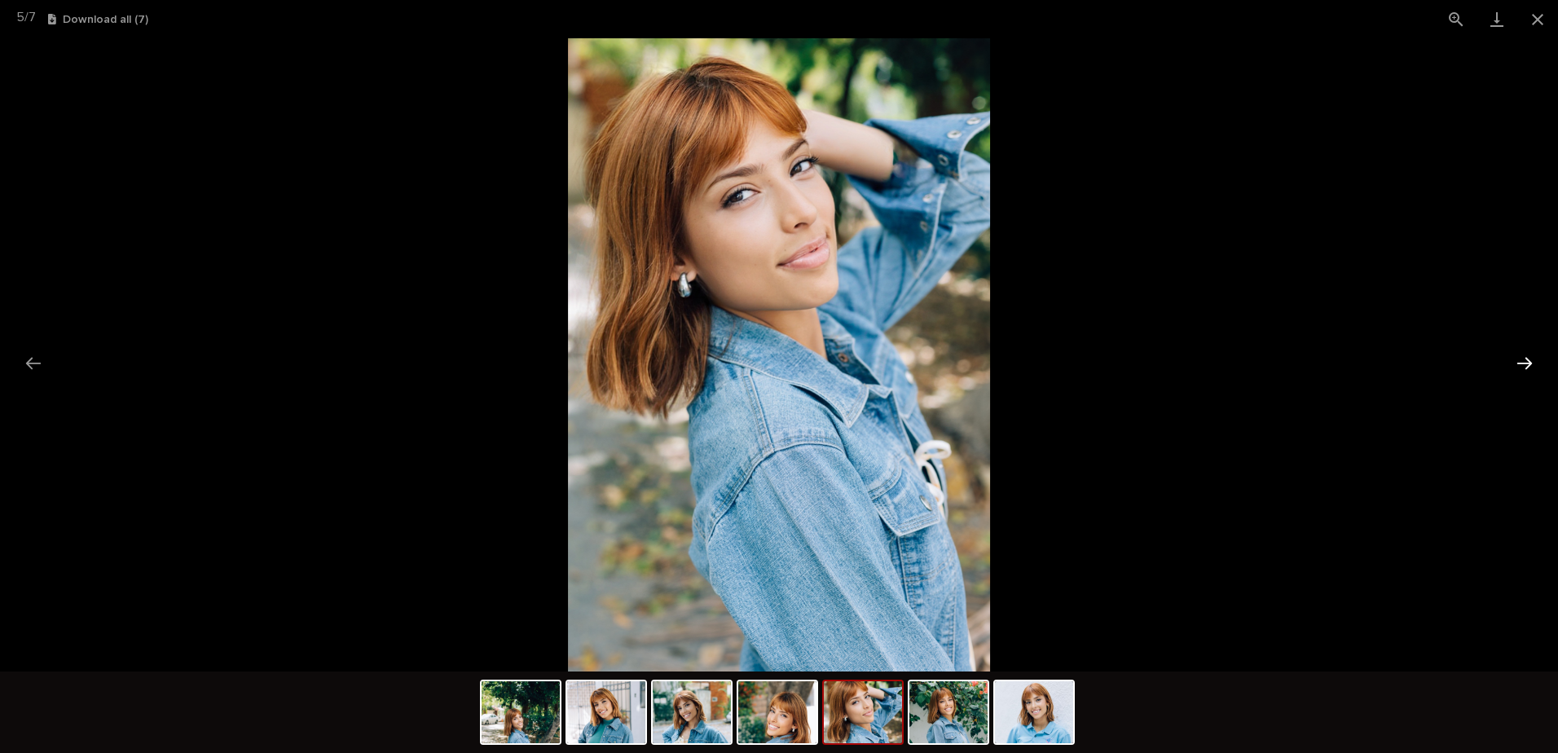
click at [1527, 357] on button "Next slide" at bounding box center [1524, 363] width 34 height 32
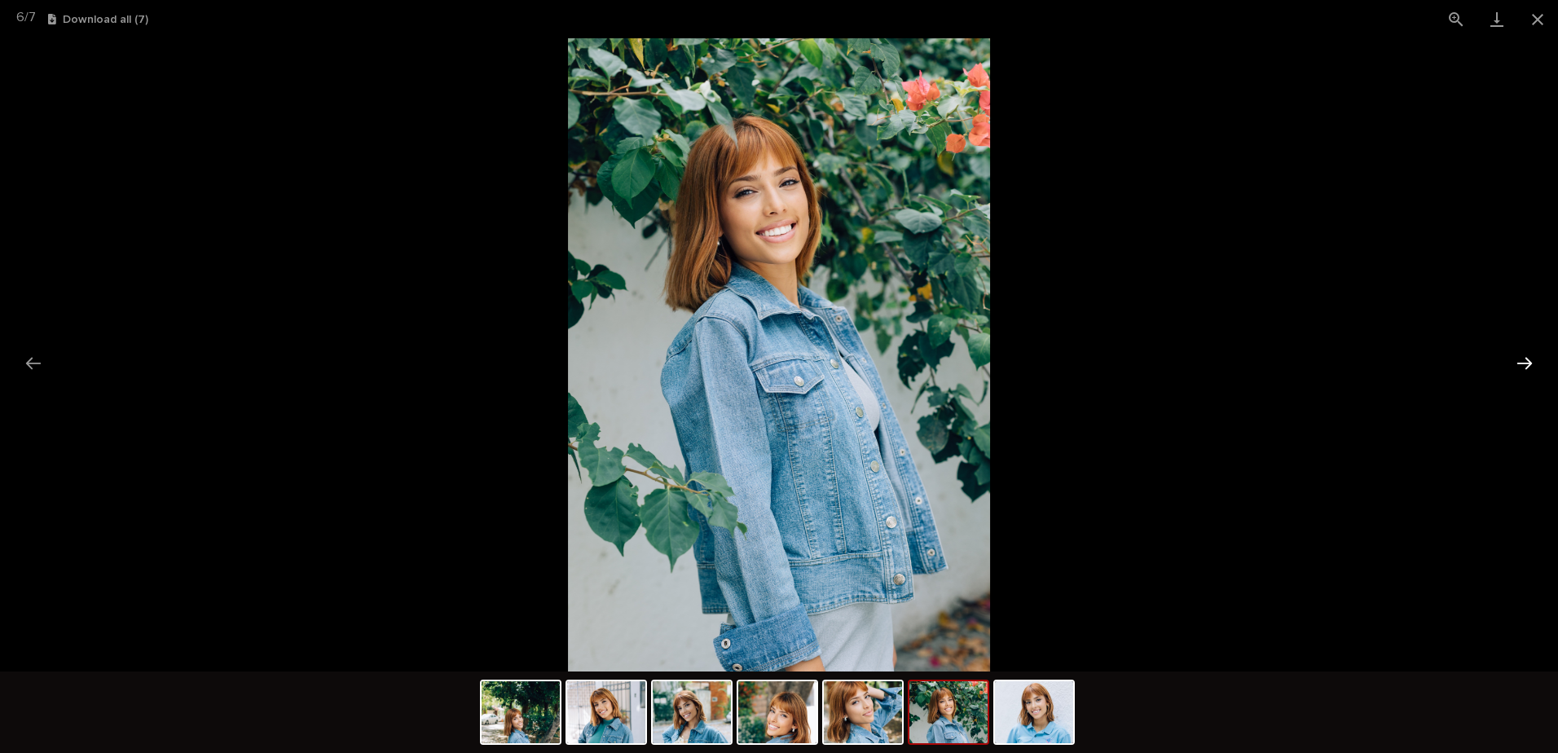
click at [1527, 357] on button "Next slide" at bounding box center [1524, 363] width 34 height 32
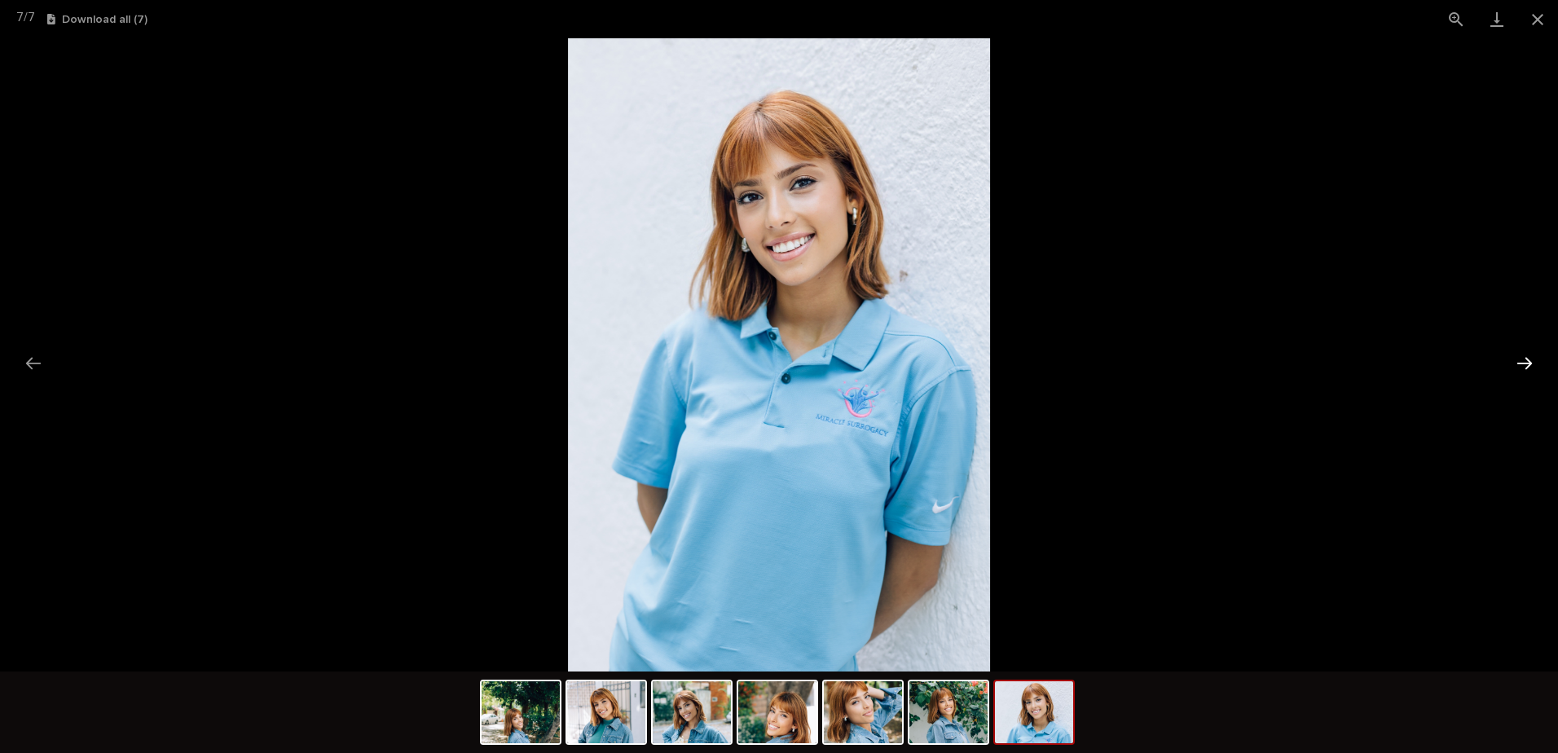
click at [1527, 357] on button "Next slide" at bounding box center [1524, 363] width 34 height 32
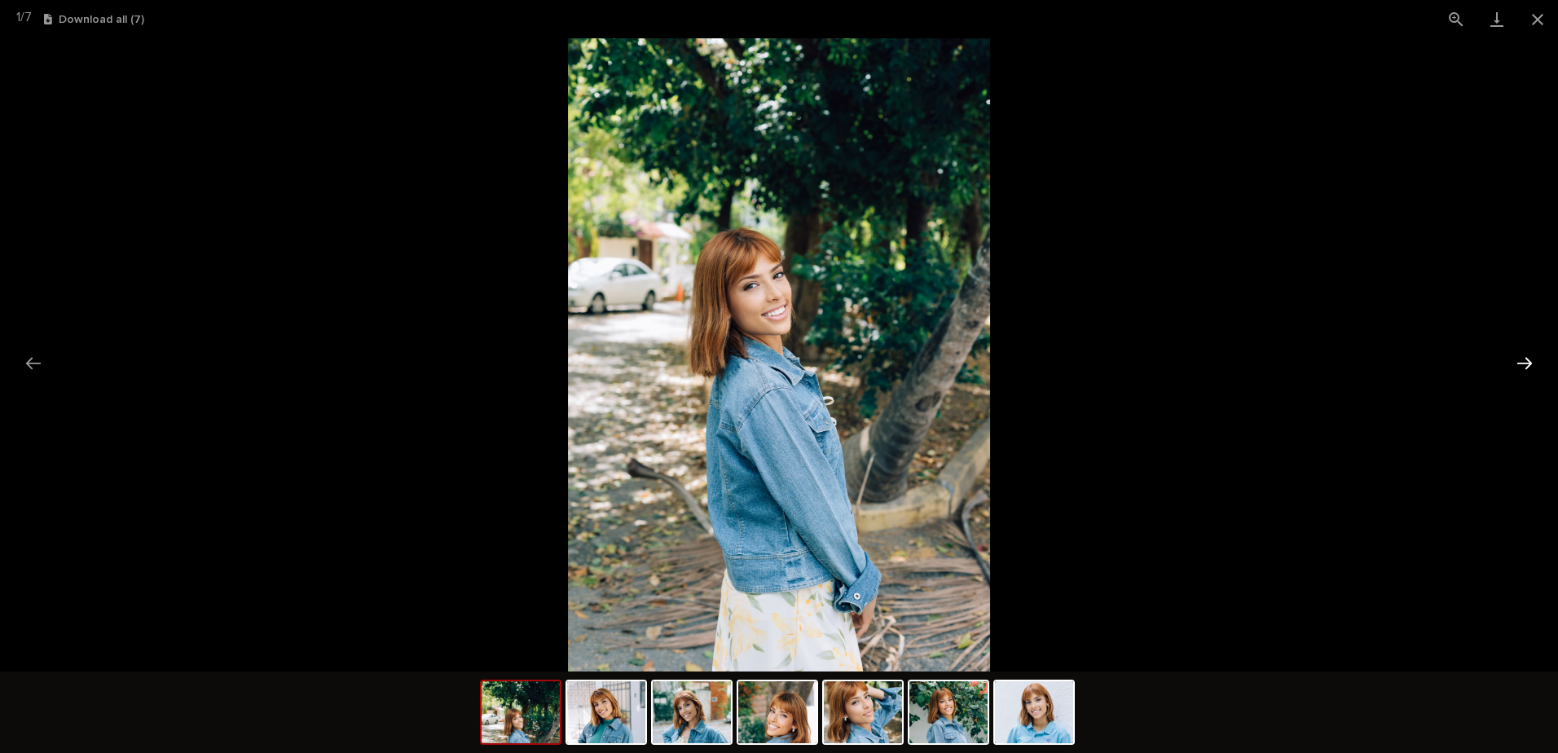
click at [1527, 357] on button "Next slide" at bounding box center [1524, 363] width 34 height 32
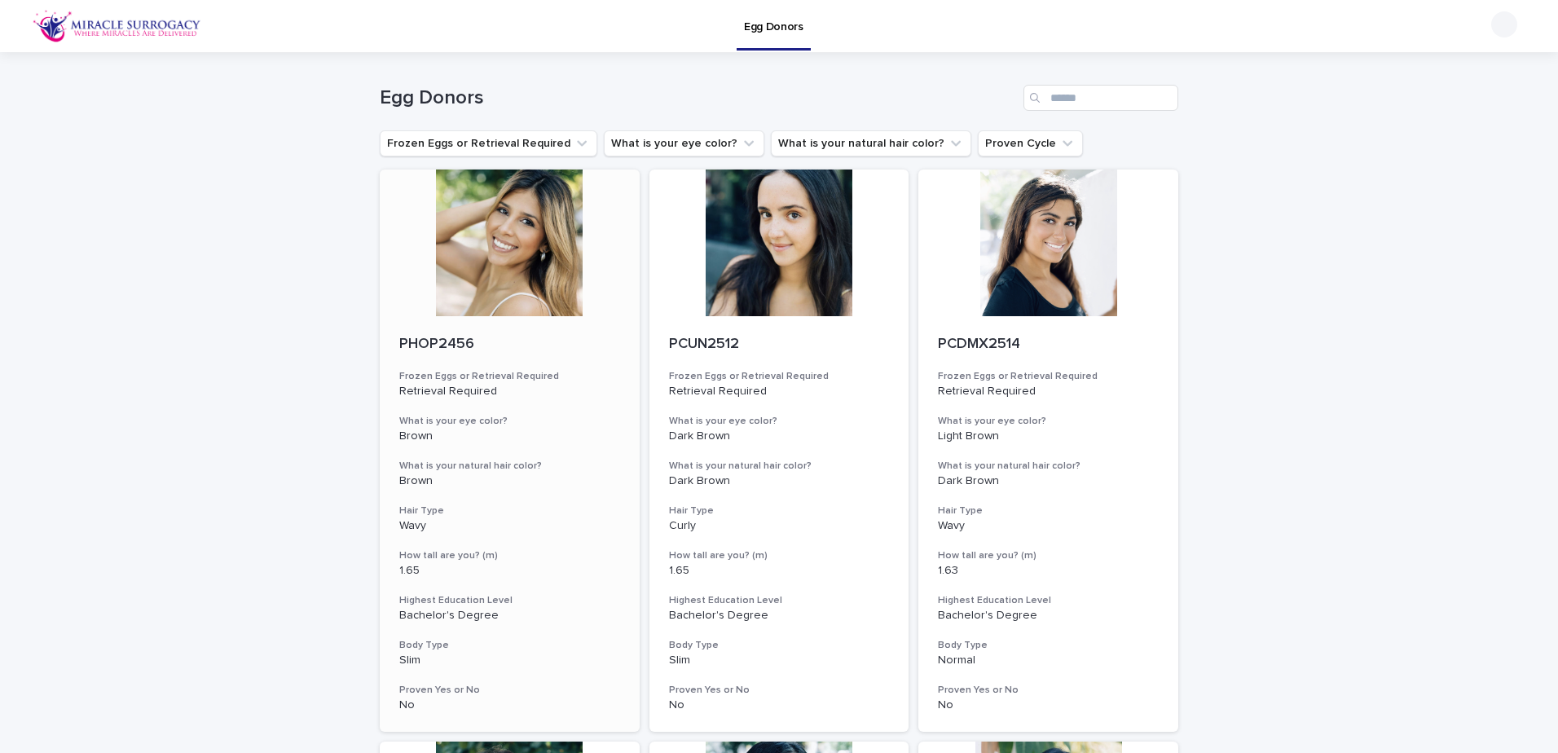
scroll to position [489, 0]
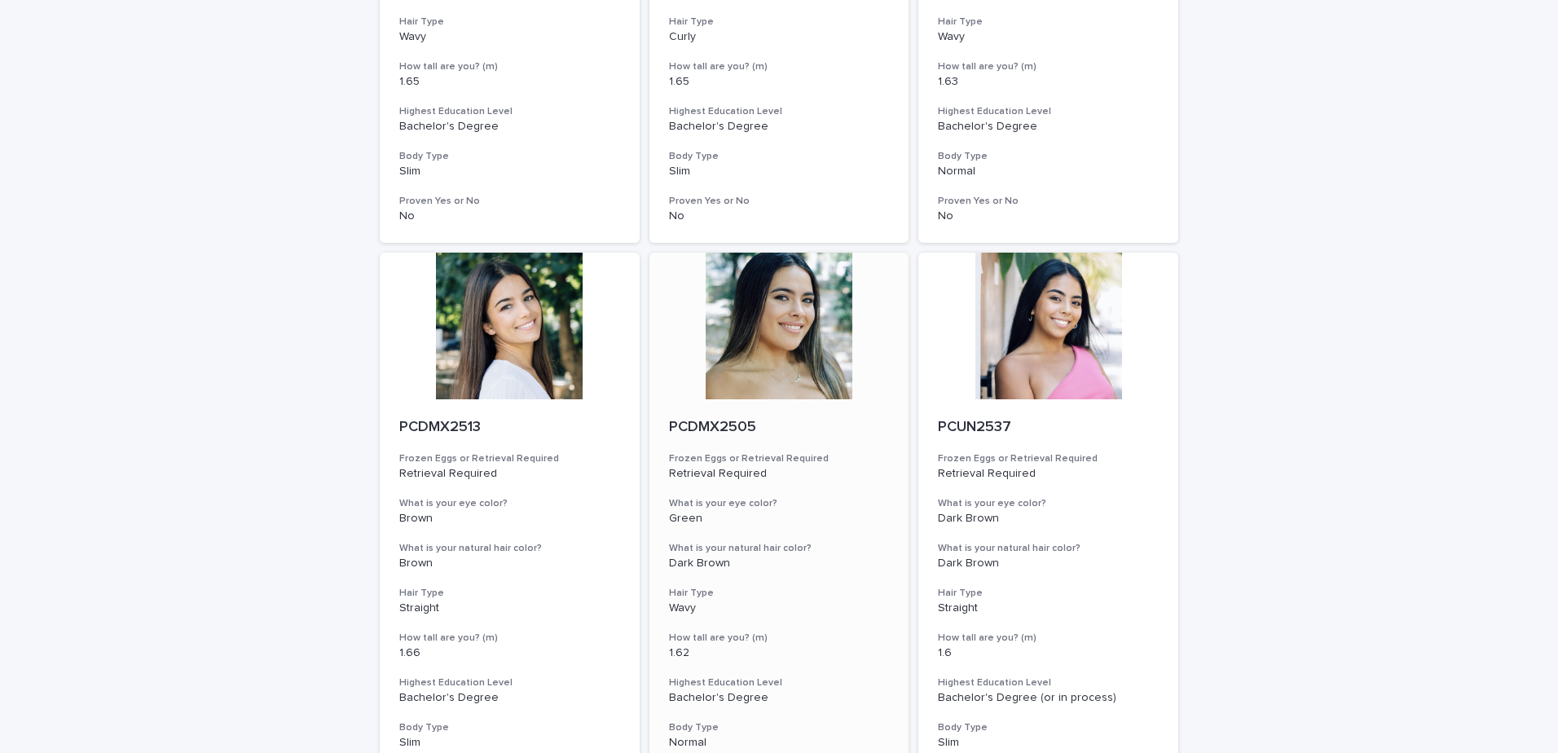
click at [780, 398] on div at bounding box center [779, 326] width 260 height 147
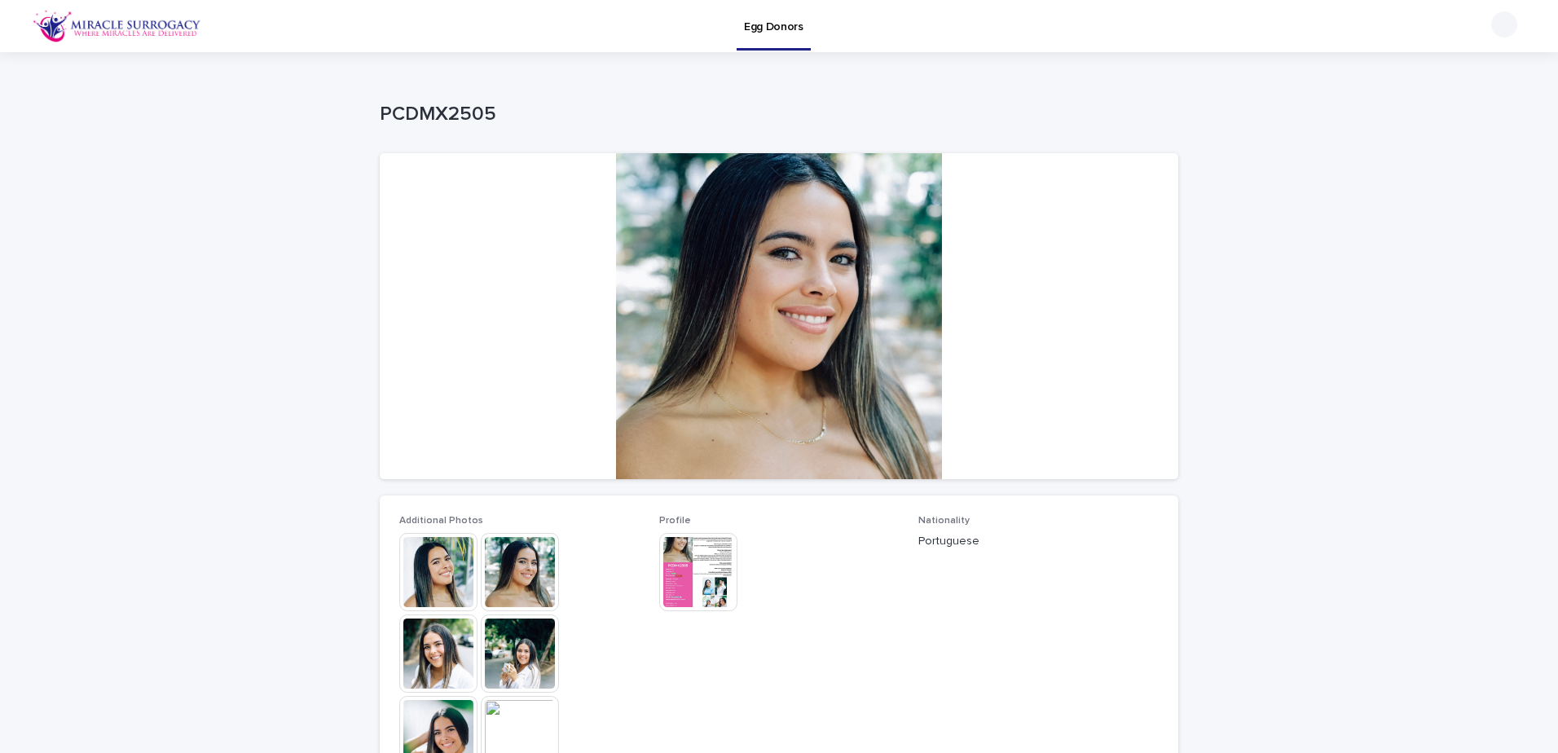
scroll to position [407, 0]
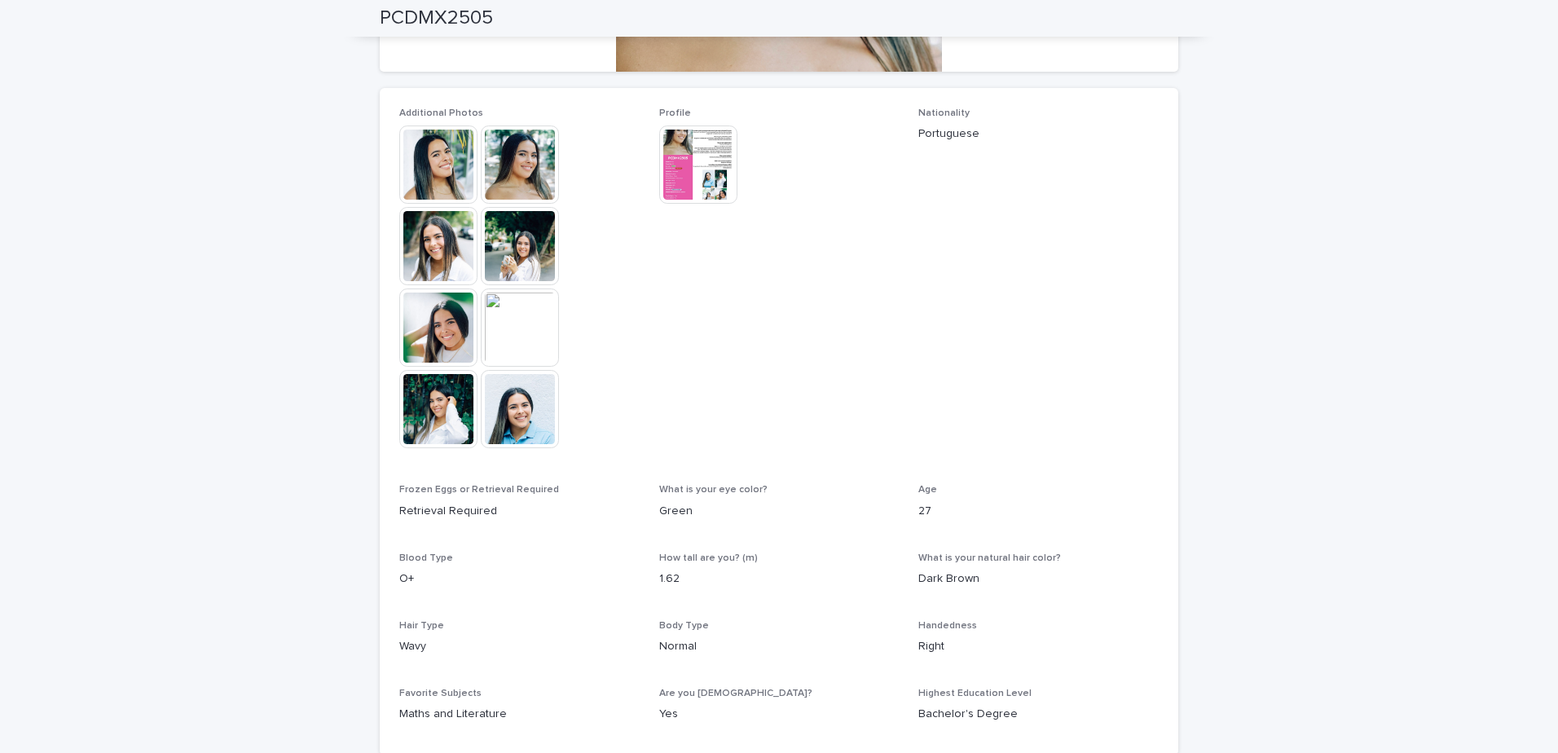
click at [461, 351] on img at bounding box center [438, 327] width 78 height 78
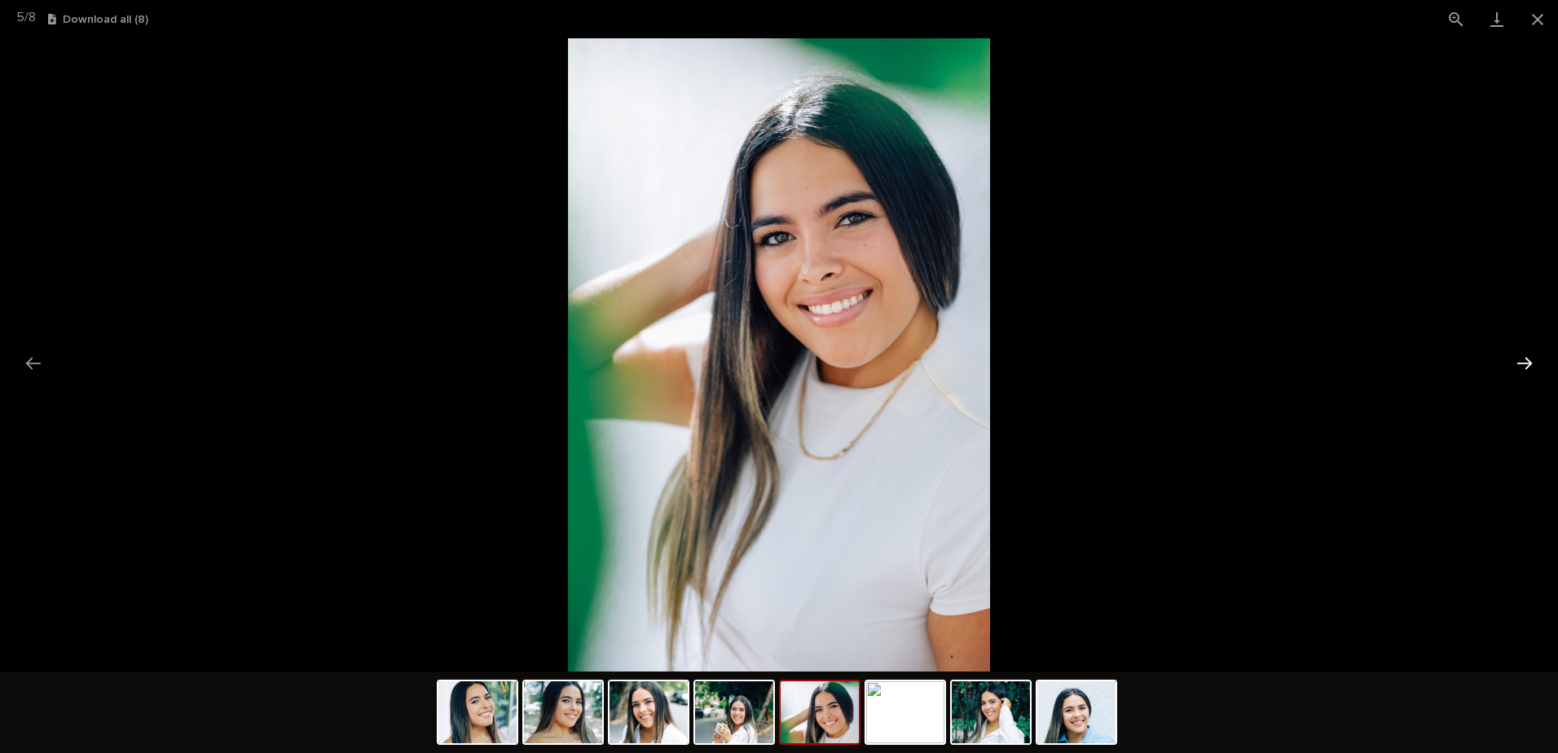
click at [1520, 363] on button "Next slide" at bounding box center [1524, 363] width 34 height 32
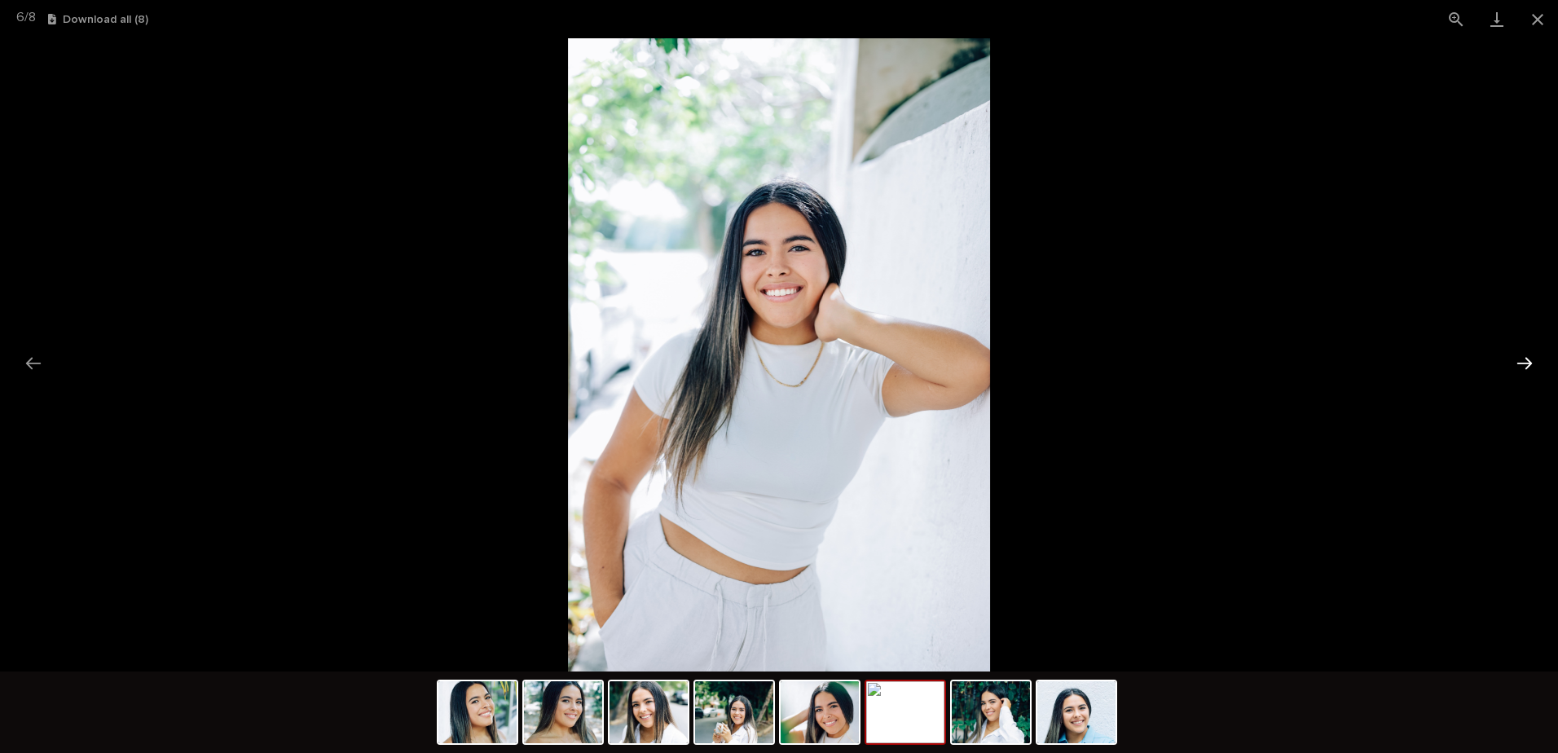
click at [1520, 363] on button "Next slide" at bounding box center [1524, 363] width 34 height 32
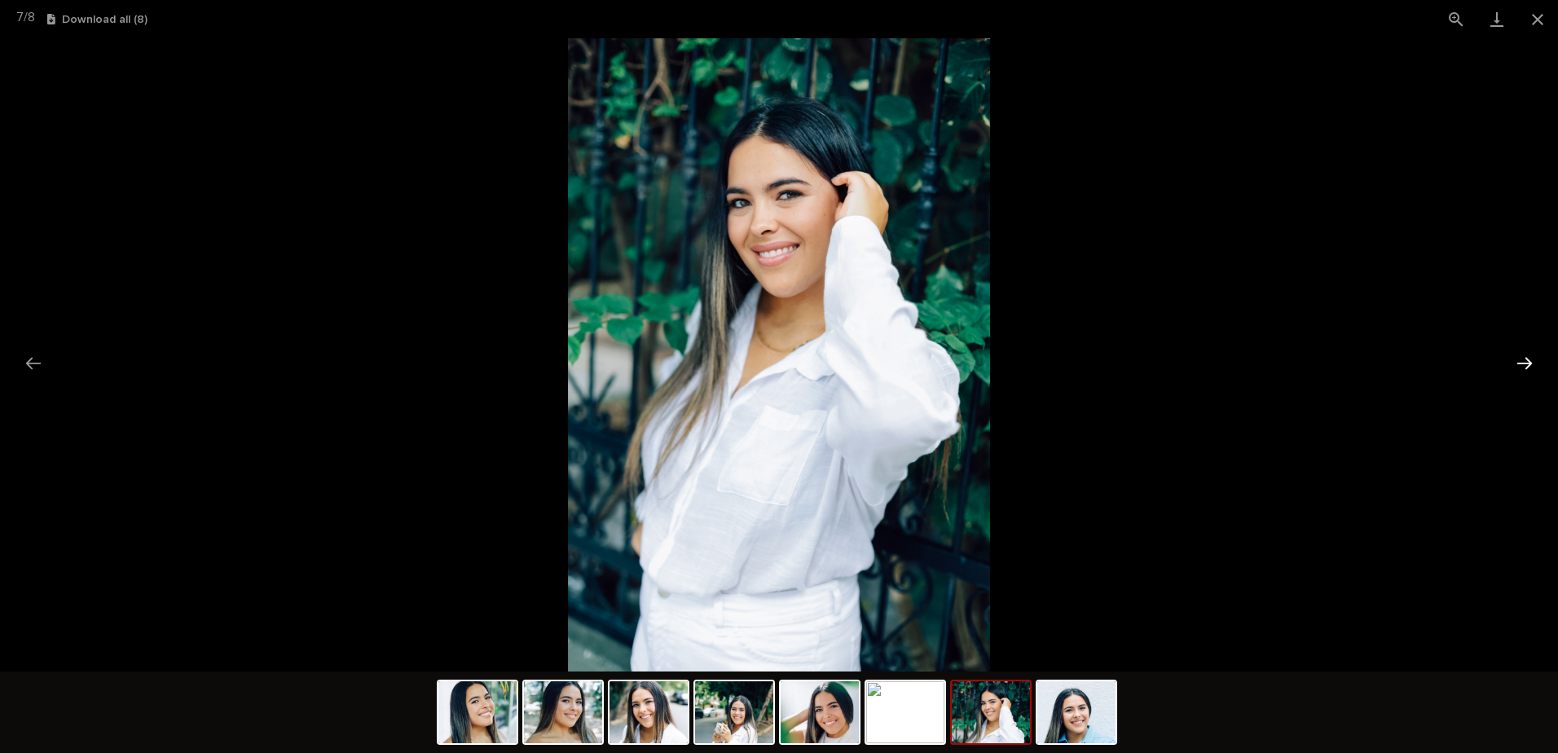
click at [1519, 362] on button "Next slide" at bounding box center [1524, 363] width 34 height 32
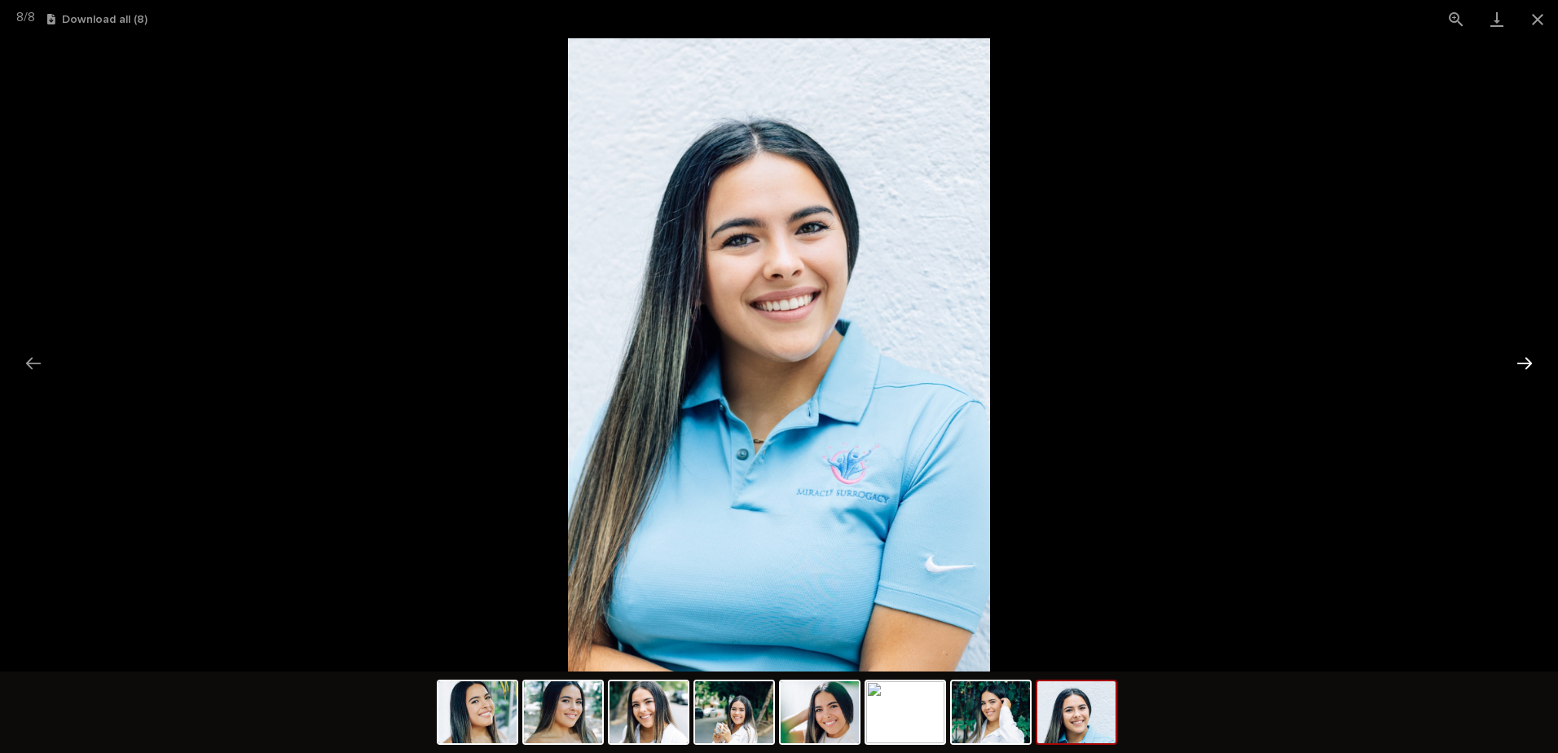
click at [1519, 362] on button "Next slide" at bounding box center [1524, 363] width 34 height 32
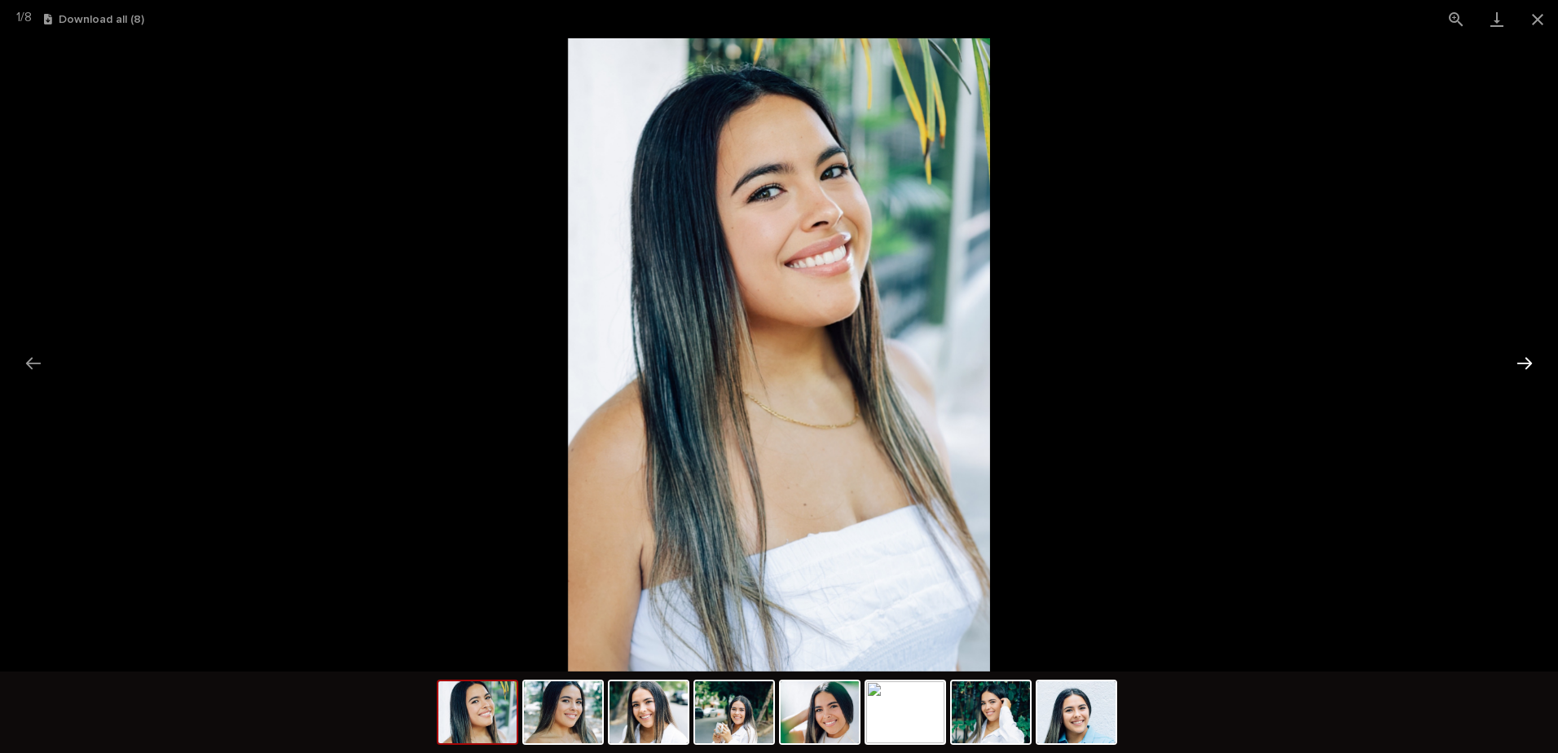
click at [1518, 362] on button "Next slide" at bounding box center [1524, 363] width 34 height 32
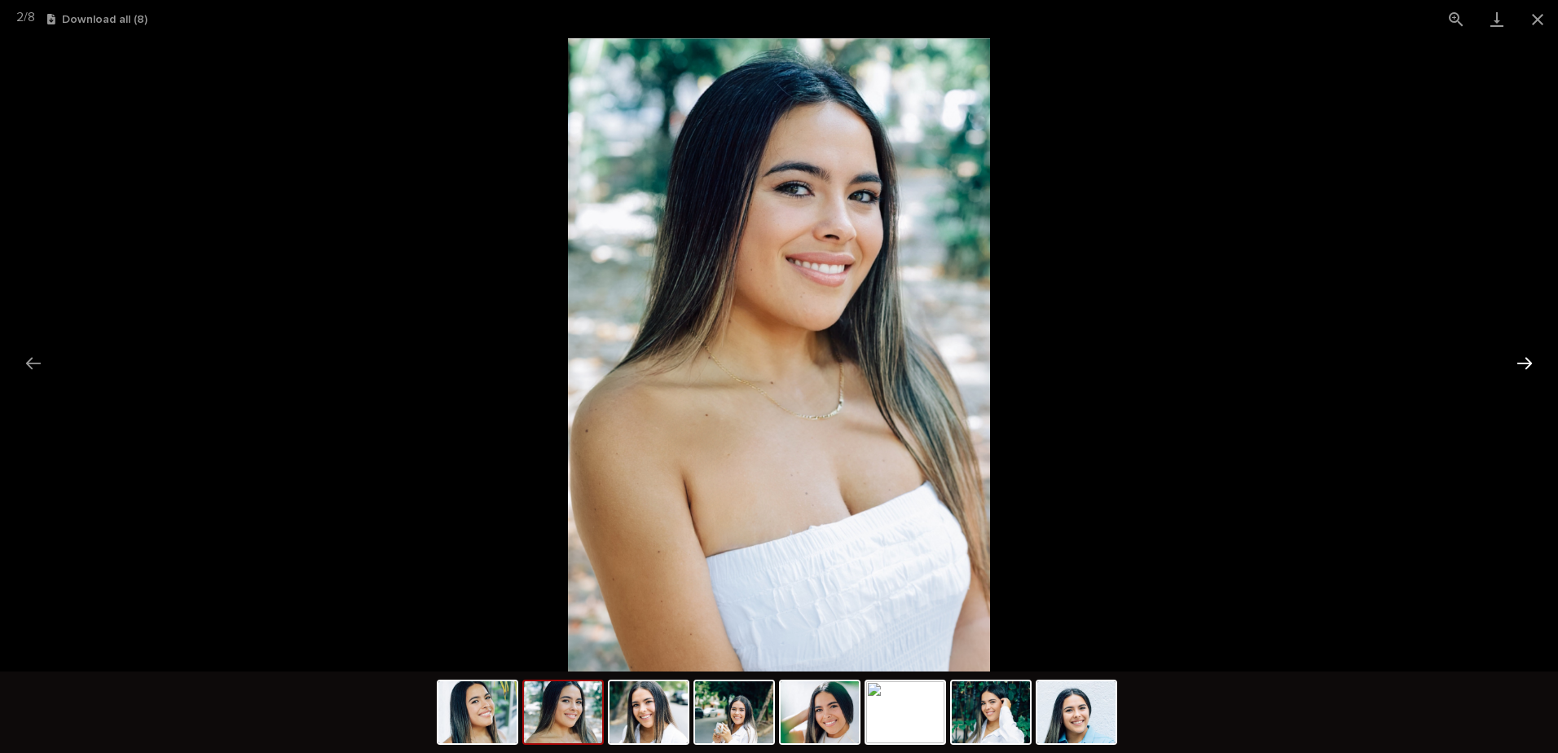
click at [1515, 362] on button "Next slide" at bounding box center [1524, 363] width 34 height 32
